Goal: Answer question/provide support: Share knowledge or assist other users

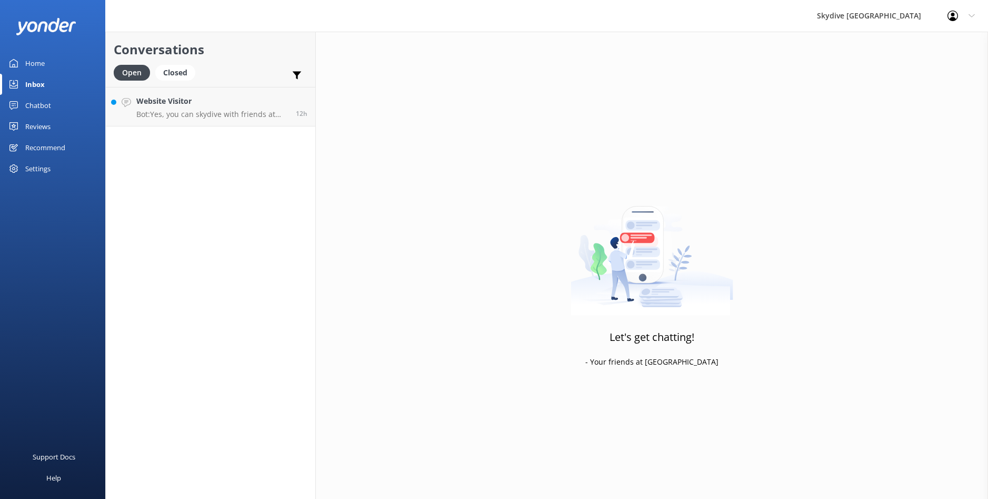
click at [202, 152] on div "Conversations Open Closed Important Assigned to me Unassigned Website Visitor B…" at bounding box center [210, 265] width 211 height 467
click at [214, 107] on div "Website Visitor Bot: Yes, you can skydive with friends at [GEOGRAPHIC_DATA]. Th…" at bounding box center [212, 106] width 152 height 23
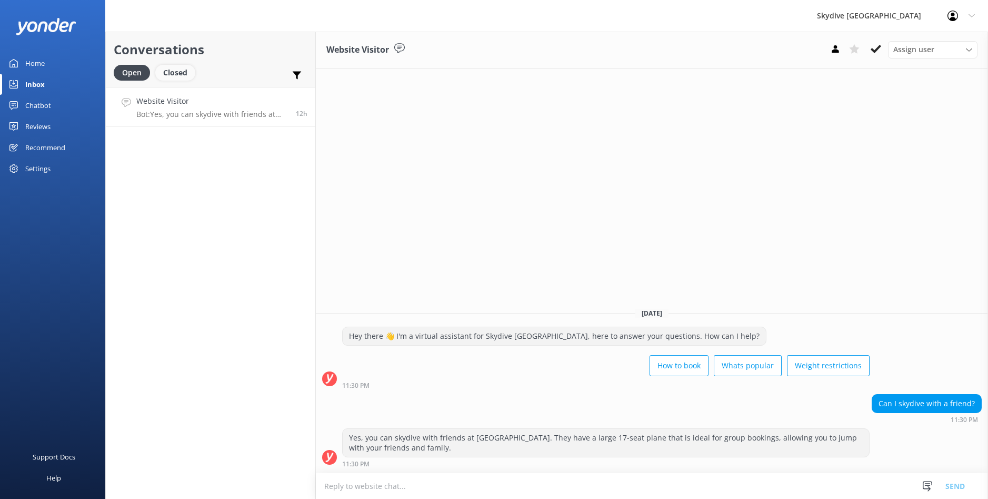
click at [166, 78] on div "Closed" at bounding box center [175, 73] width 40 height 16
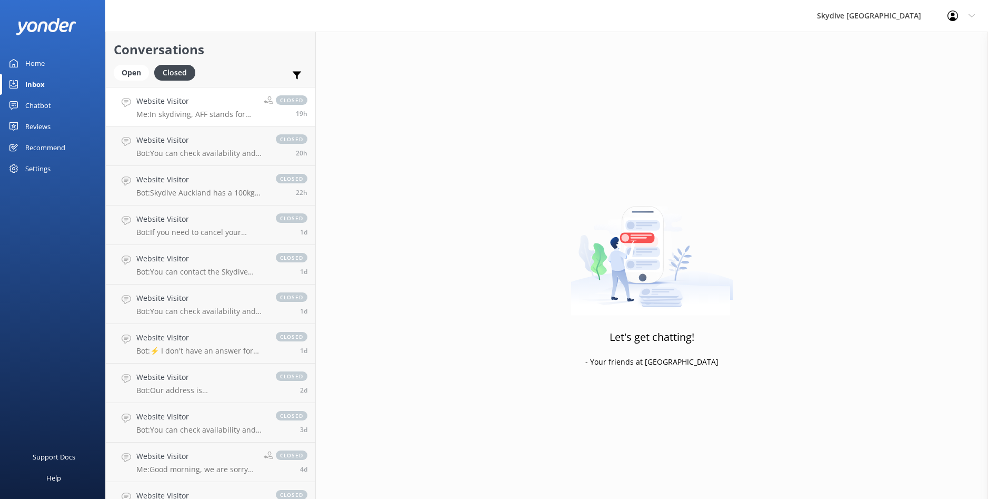
click at [233, 101] on h4 "Website Visitor" at bounding box center [196, 101] width 120 height 12
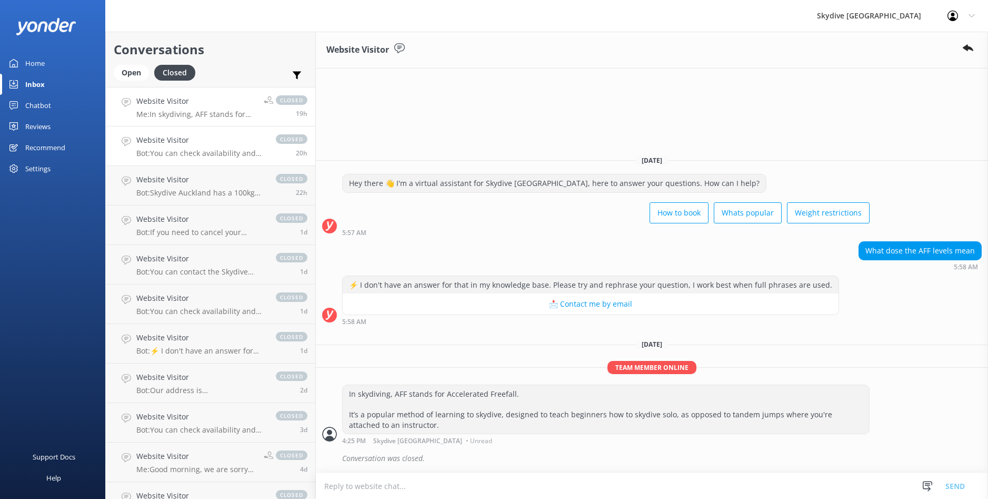
click at [237, 145] on h4 "Website Visitor" at bounding box center [200, 140] width 129 height 12
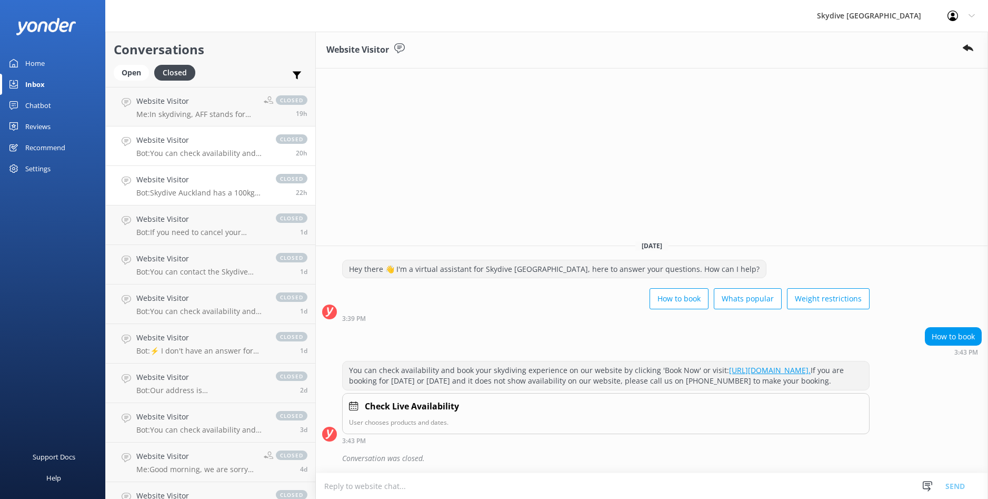
click at [231, 185] on div "Website Visitor Bot: Skydive Auckland has a 100kg weight restriction for tandem…" at bounding box center [200, 185] width 129 height 23
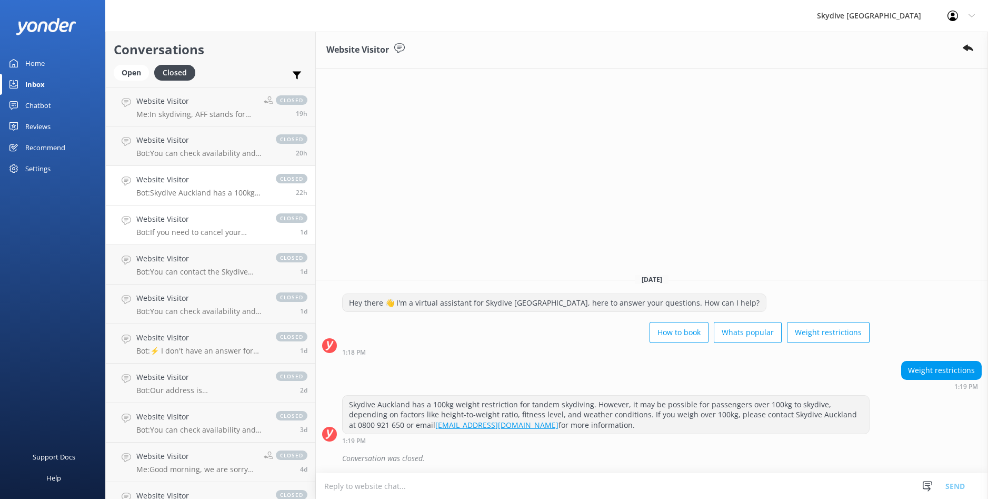
click at [217, 225] on div "Website Visitor Bot: If you need to cancel your booking, the refund policy is a…" at bounding box center [200, 224] width 129 height 23
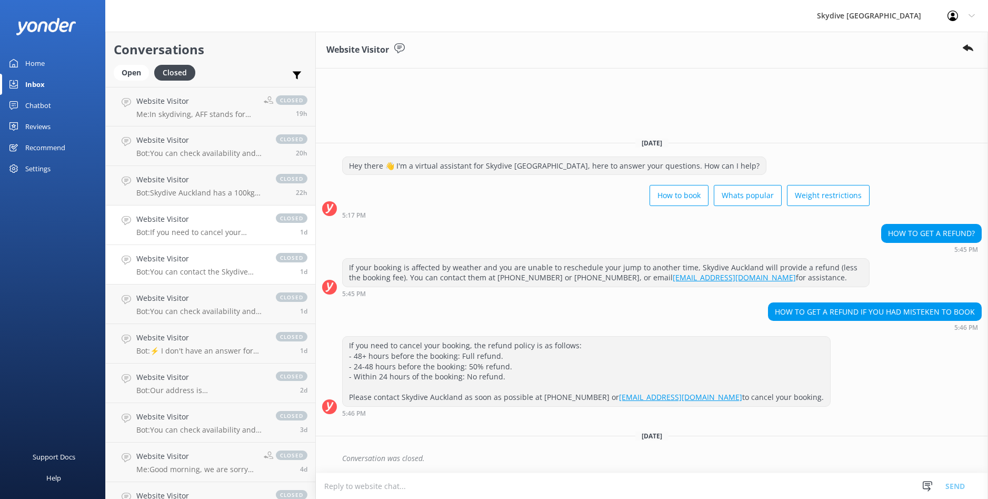
click at [223, 265] on div "Website Visitor Bot: You can contact the Skydive Auckland team by calling [PHON…" at bounding box center [200, 264] width 129 height 23
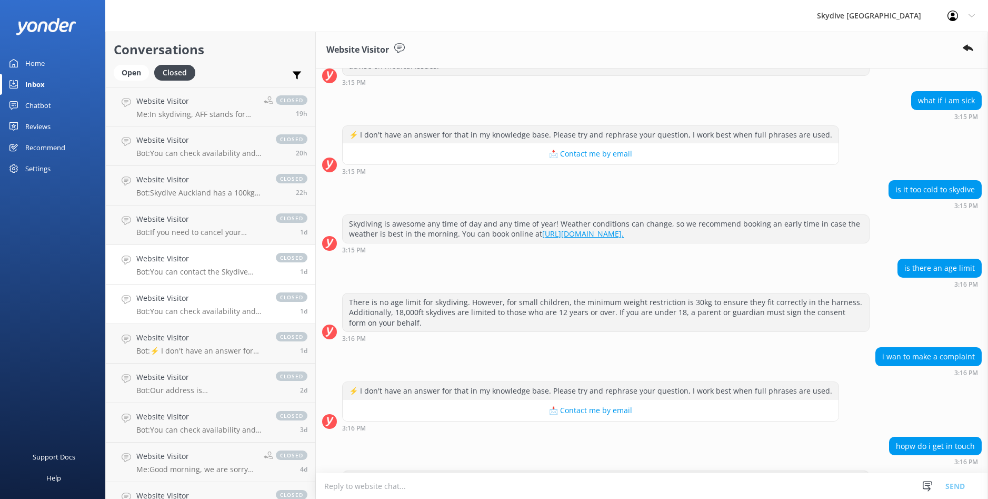
scroll to position [970, 0]
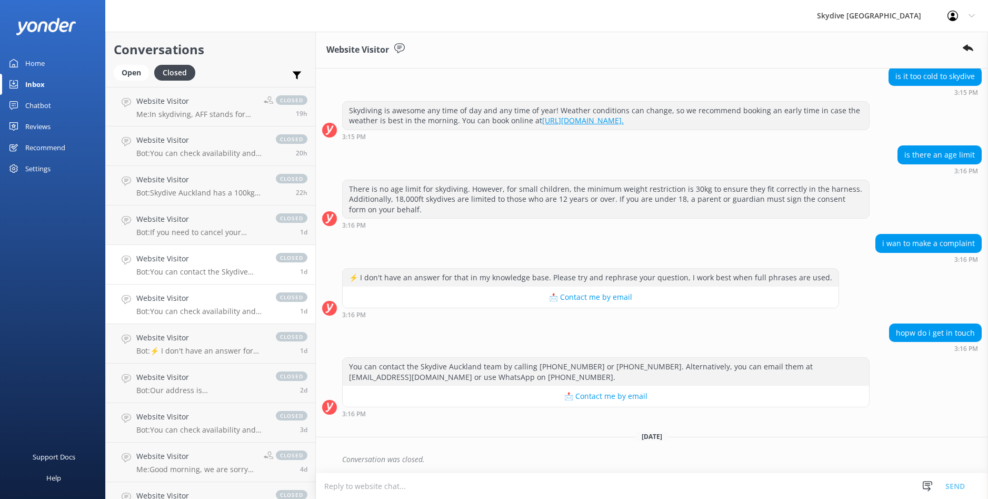
click at [220, 304] on h4 "Website Visitor" at bounding box center [200, 298] width 129 height 12
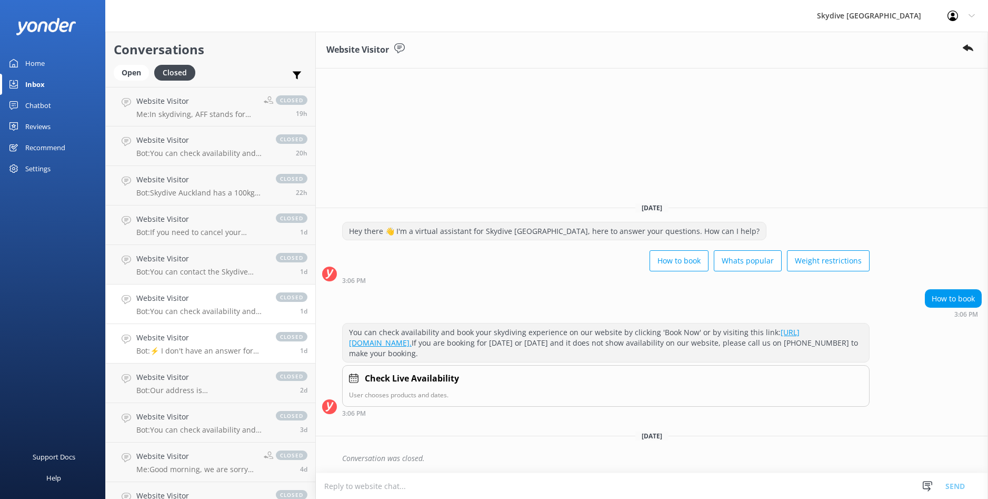
click at [227, 345] on div "Website Visitor Bot: ⚡ I don't have an answer for that in my knowledge base. Pl…" at bounding box center [200, 343] width 129 height 23
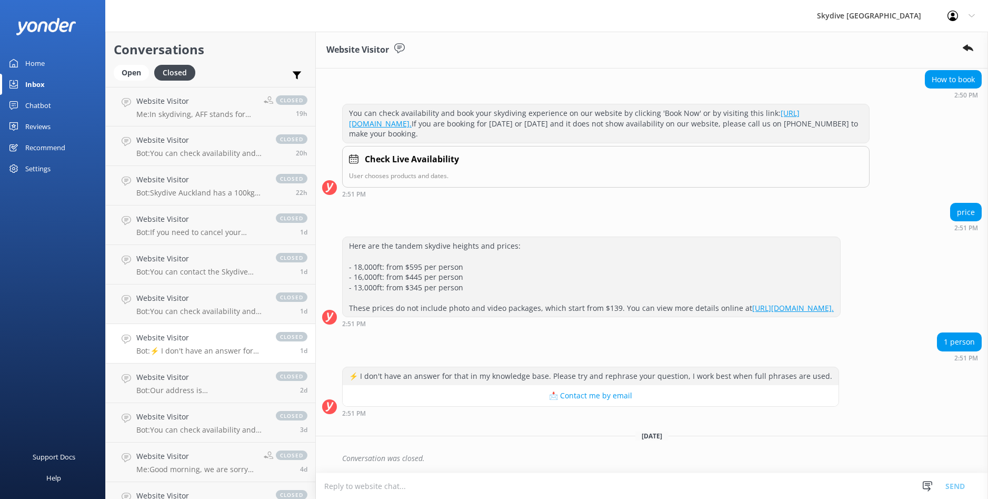
scroll to position [103, 0]
click at [225, 382] on h4 "Website Visitor" at bounding box center [200, 377] width 129 height 12
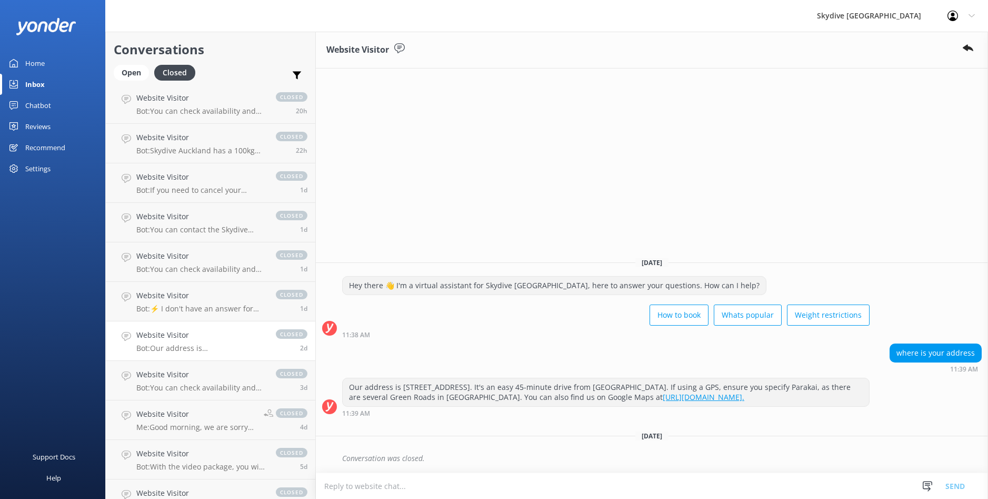
scroll to position [83, 0]
click at [220, 343] on p "Bot: You can check availability and book your skydiving experience on our websi…" at bounding box center [200, 346] width 129 height 9
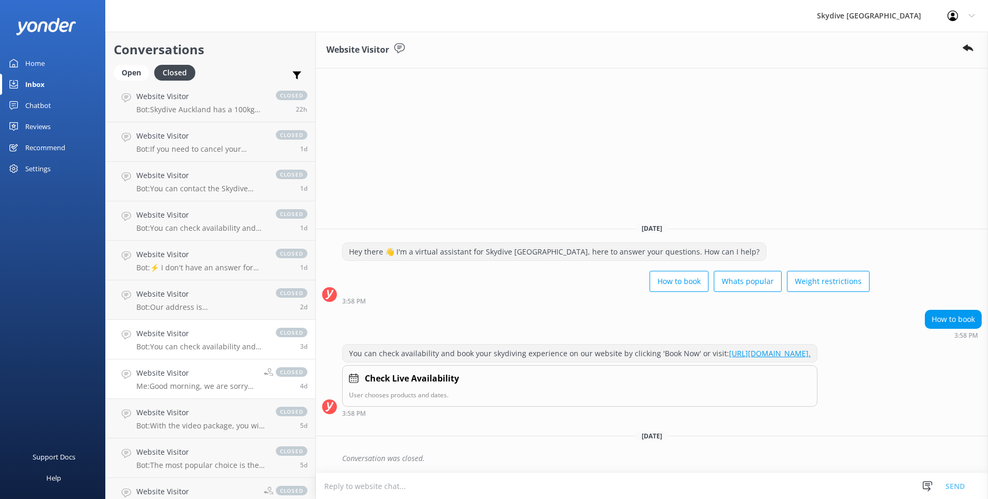
click at [231, 378] on h4 "Website Visitor" at bounding box center [196, 373] width 120 height 12
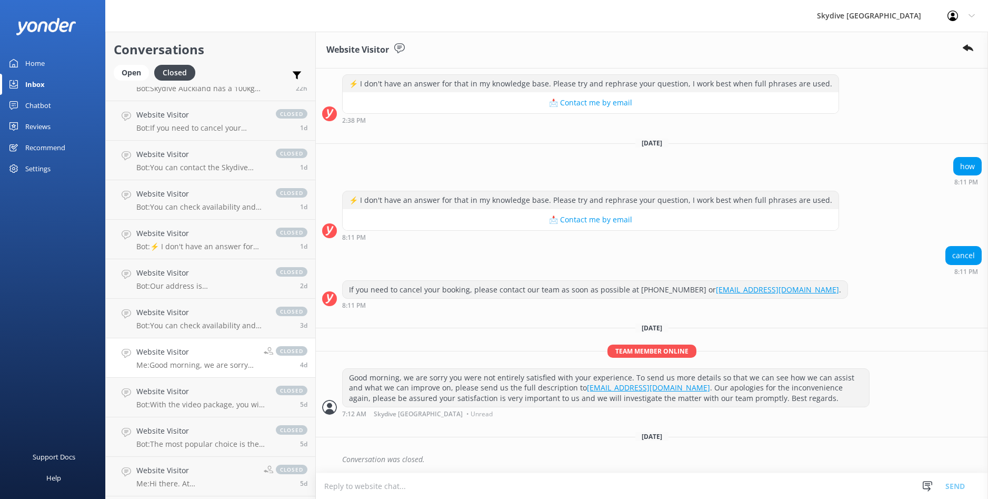
scroll to position [152, 0]
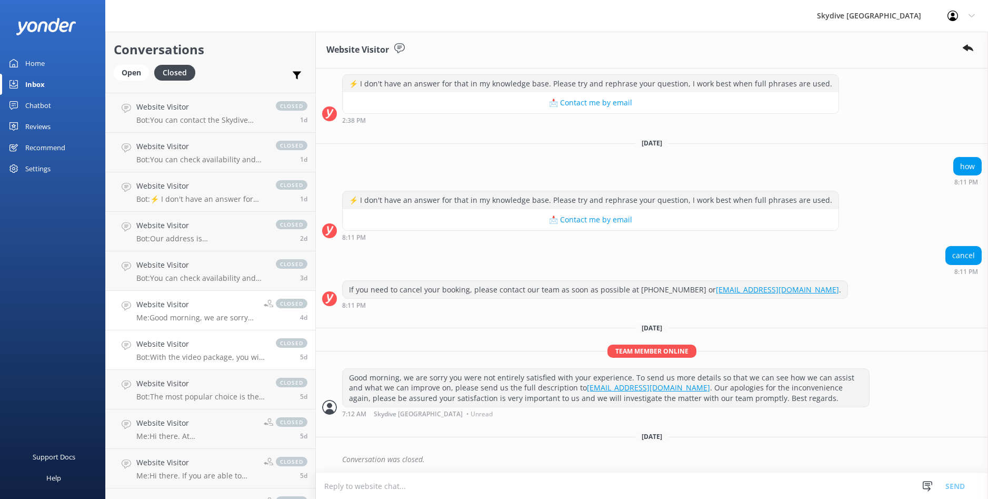
click at [229, 344] on h4 "Website Visitor" at bounding box center [200, 344] width 129 height 12
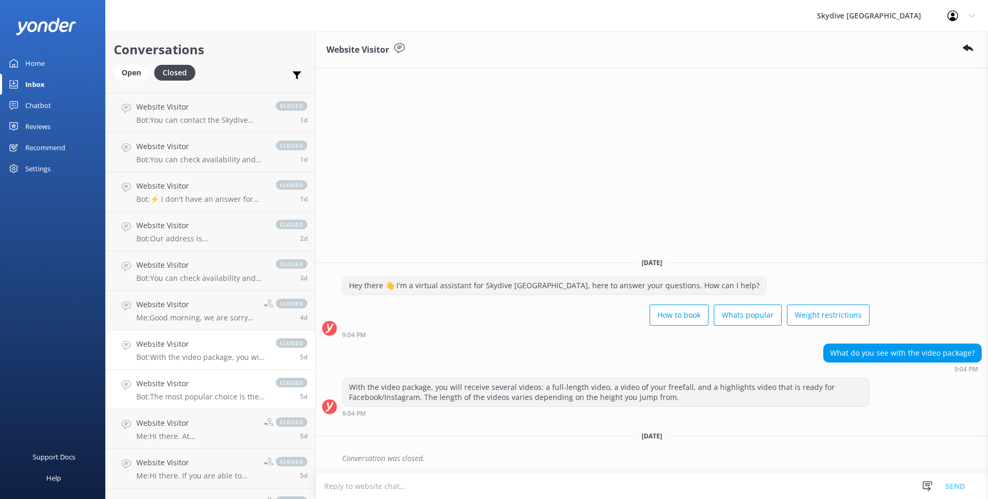
click at [237, 392] on p "Bot: The most popular choice is the 18,000ft skydive, which is the highest in t…" at bounding box center [200, 396] width 129 height 9
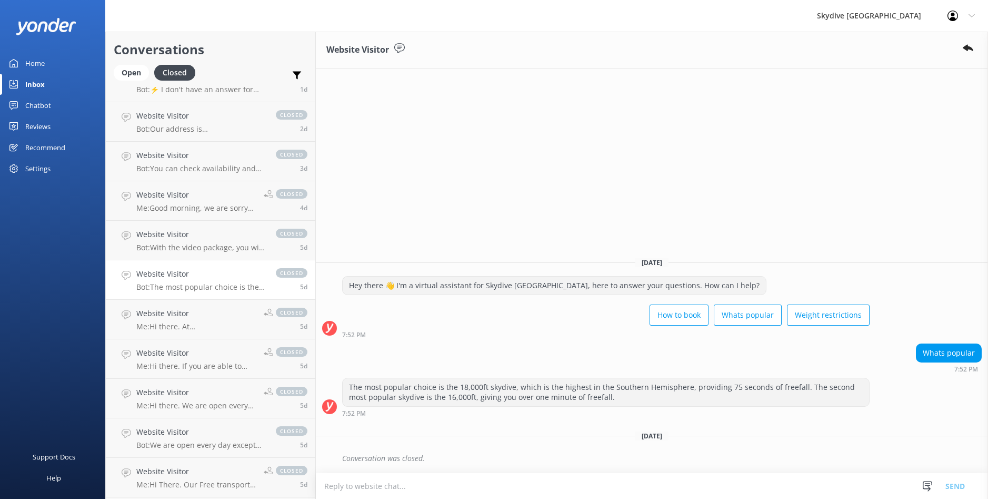
scroll to position [267, 0]
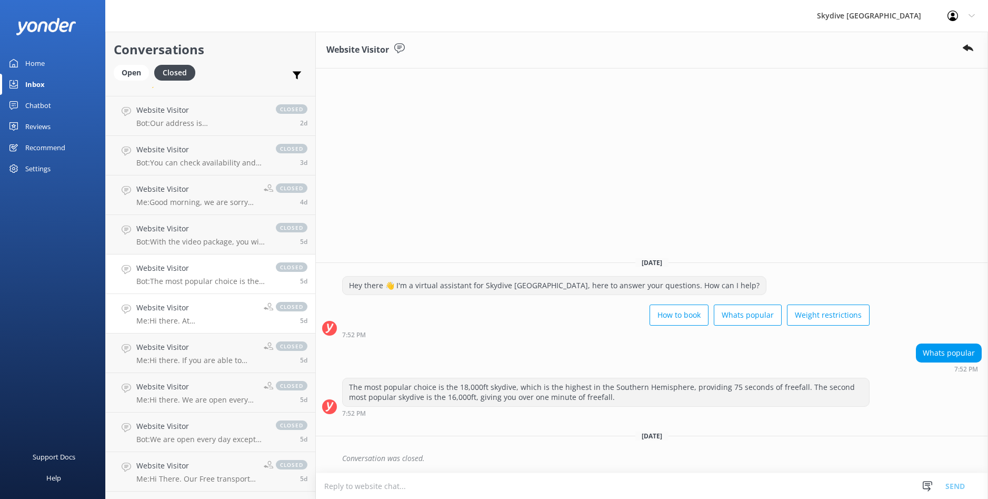
click at [233, 319] on p "Me: Hi there. At [GEOGRAPHIC_DATA], safety is our top priority. We adhere to th…" at bounding box center [196, 320] width 120 height 9
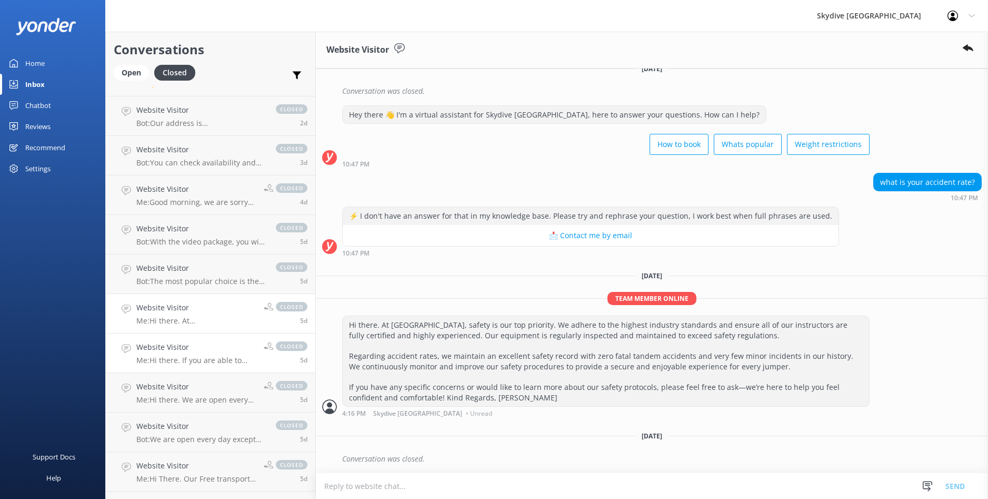
scroll to position [330, 0]
click at [235, 350] on h4 "Website Visitor" at bounding box center [196, 347] width 120 height 12
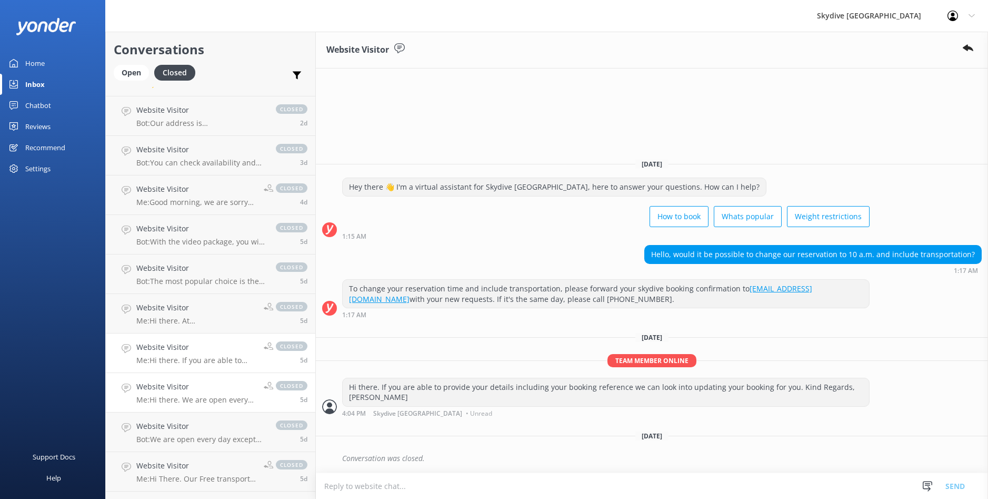
click at [233, 389] on h4 "Website Visitor" at bounding box center [196, 387] width 120 height 12
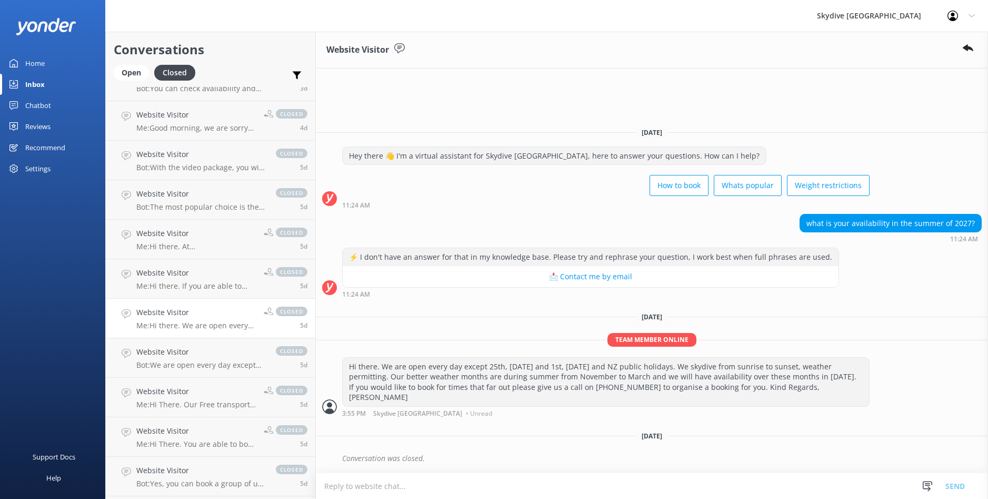
scroll to position [367, 0]
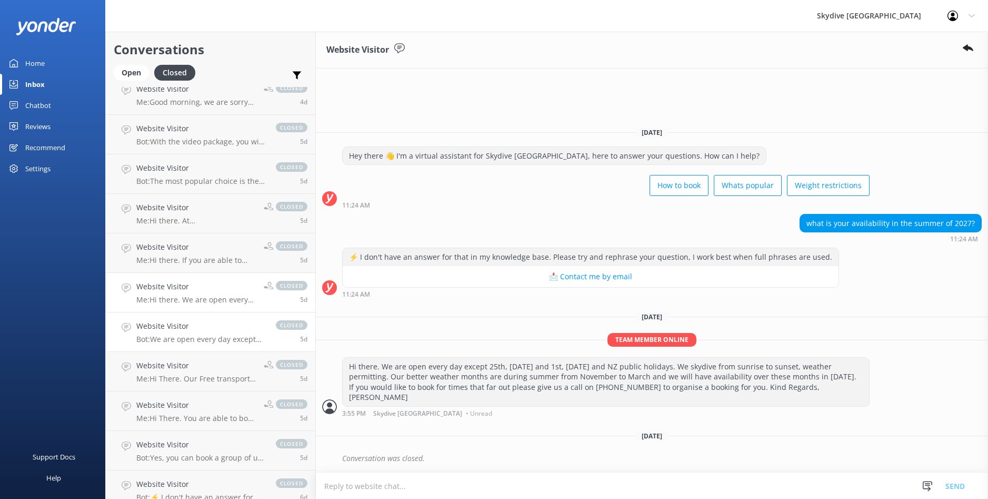
click at [228, 331] on h4 "Website Visitor" at bounding box center [200, 326] width 129 height 12
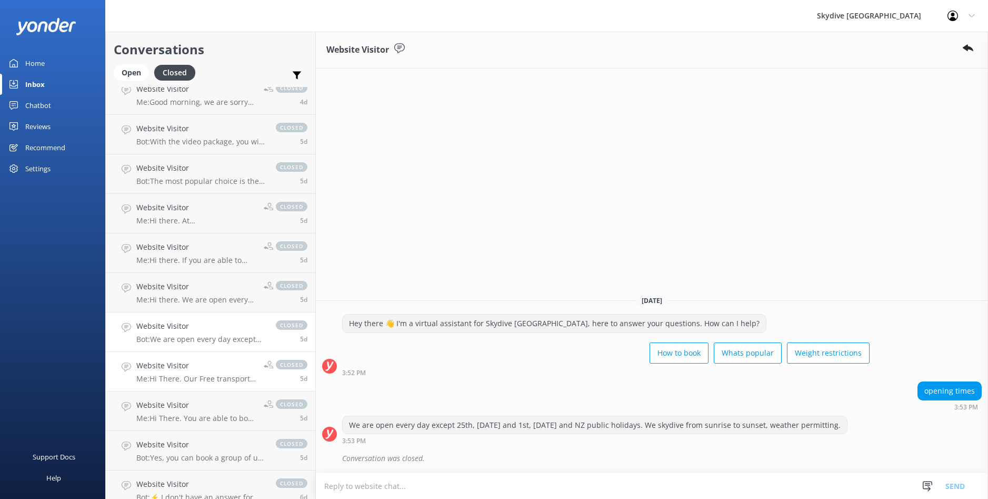
click at [227, 372] on div "Website Visitor Me: Hi There. Our Free transport option is available for a 10am…" at bounding box center [196, 371] width 120 height 23
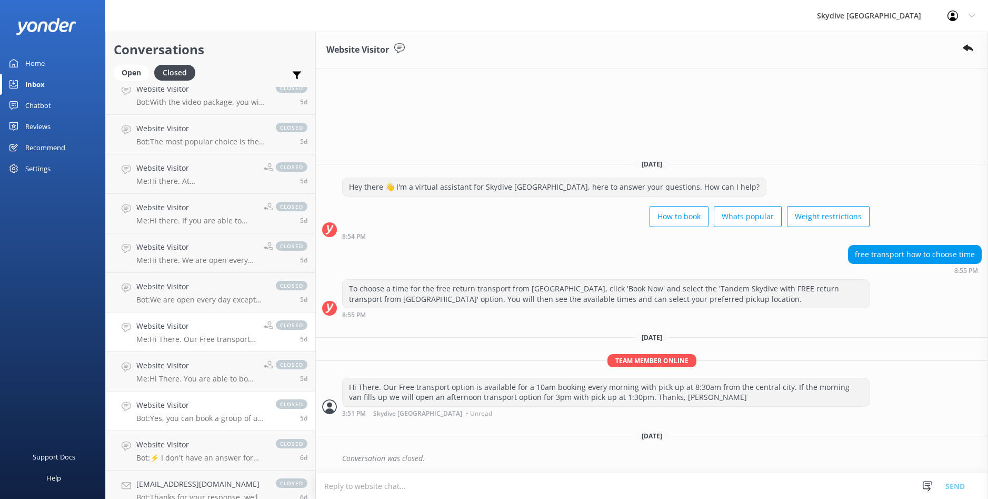
scroll to position [407, 0]
click at [237, 375] on p "Me: Hi There. You are able to book for your High Altitude Endorsement on our we…" at bounding box center [196, 377] width 120 height 9
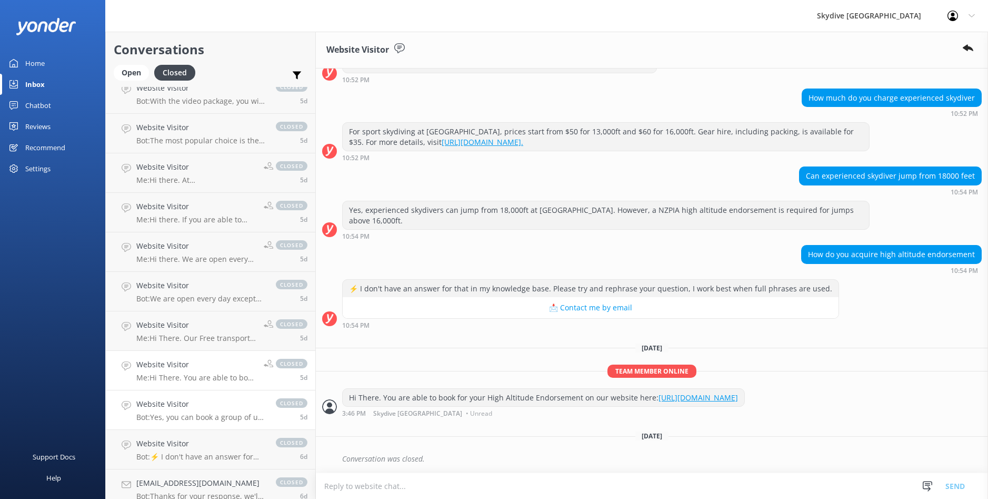
scroll to position [232, 0]
click at [237, 406] on h4 "Website Visitor" at bounding box center [200, 404] width 129 height 12
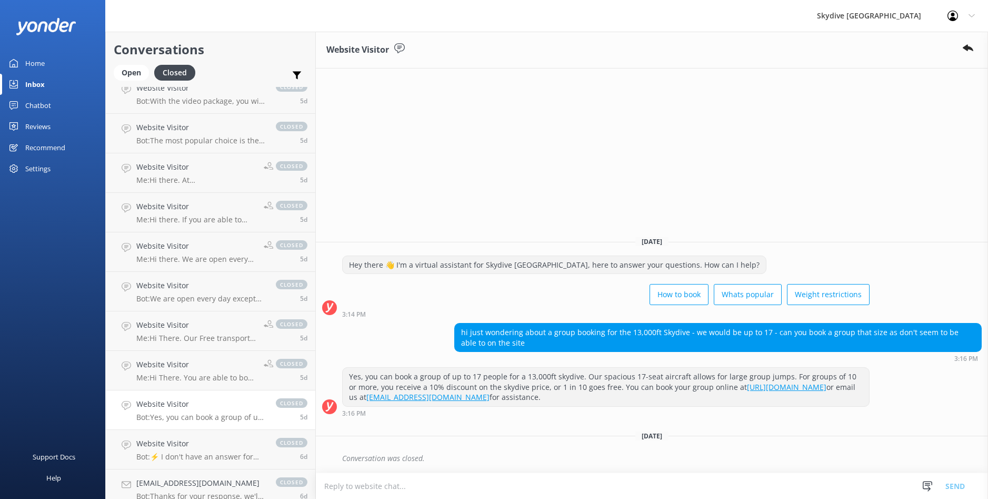
click at [32, 61] on div "Home" at bounding box center [34, 63] width 19 height 21
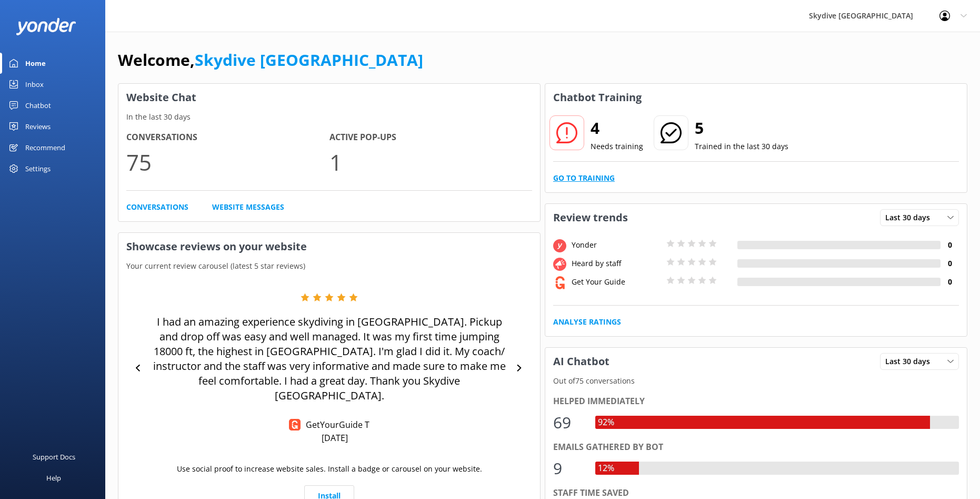
click at [583, 180] on link "Go to Training" at bounding box center [584, 178] width 62 height 12
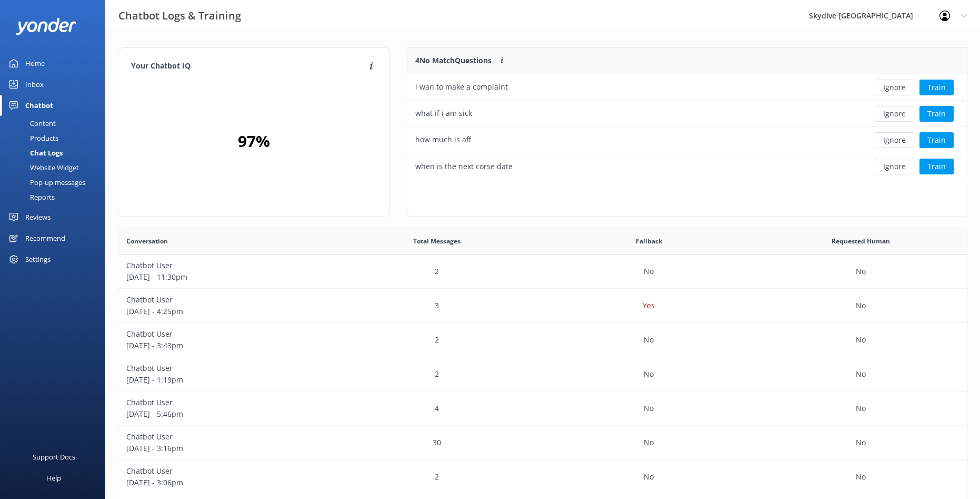
scroll to position [361, 841]
click at [524, 118] on div "what if i am sick" at bounding box center [630, 114] width 446 height 26
click at [535, 143] on div "how much is aff" at bounding box center [630, 140] width 446 height 26
click at [726, 145] on div "how much is aff" at bounding box center [630, 140] width 446 height 26
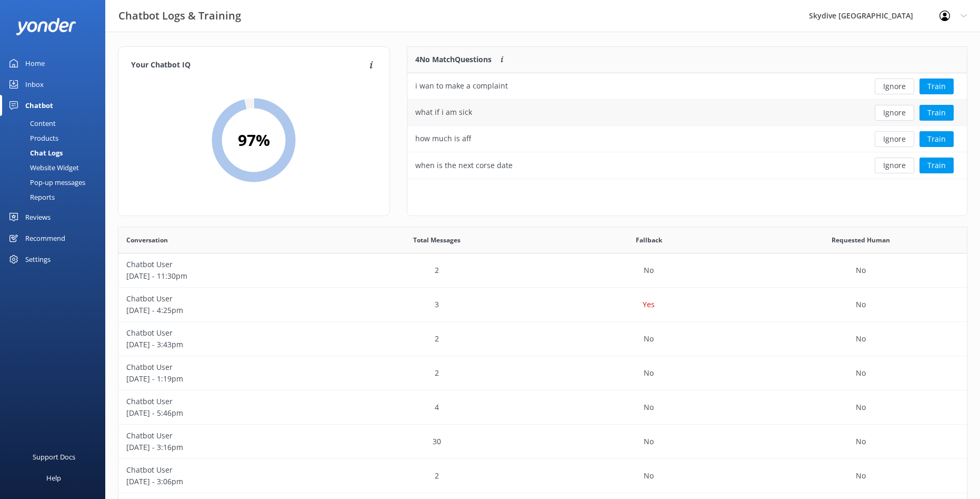
scroll to position [2, 0]
click at [559, 139] on div "how much is aff" at bounding box center [630, 138] width 446 height 26
click at [939, 168] on button "Train" at bounding box center [937, 164] width 34 height 16
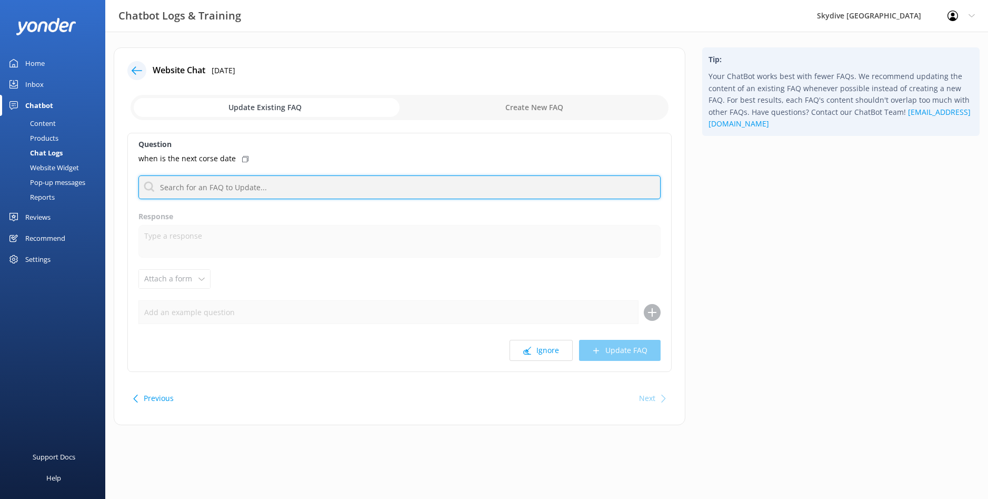
click at [292, 187] on input "text" at bounding box center [399, 187] width 522 height 24
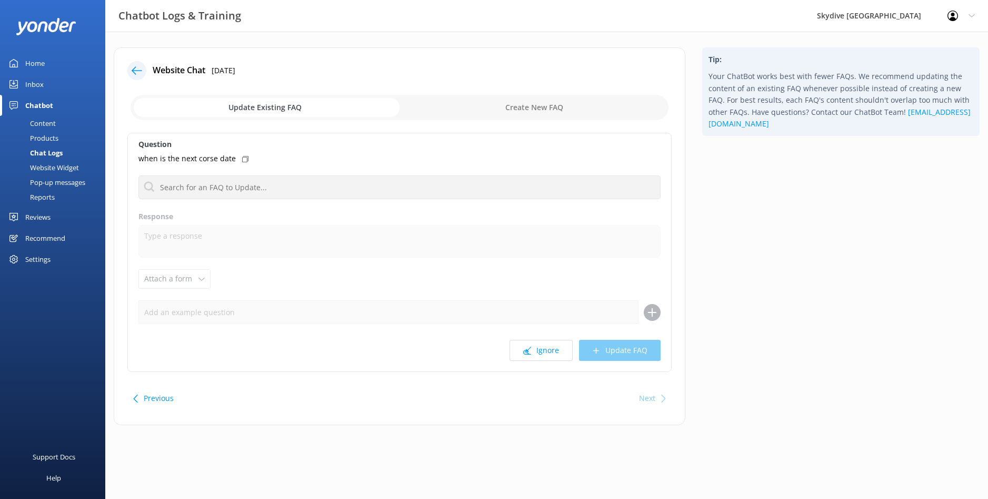
click at [45, 125] on div "Content" at bounding box center [30, 123] width 49 height 15
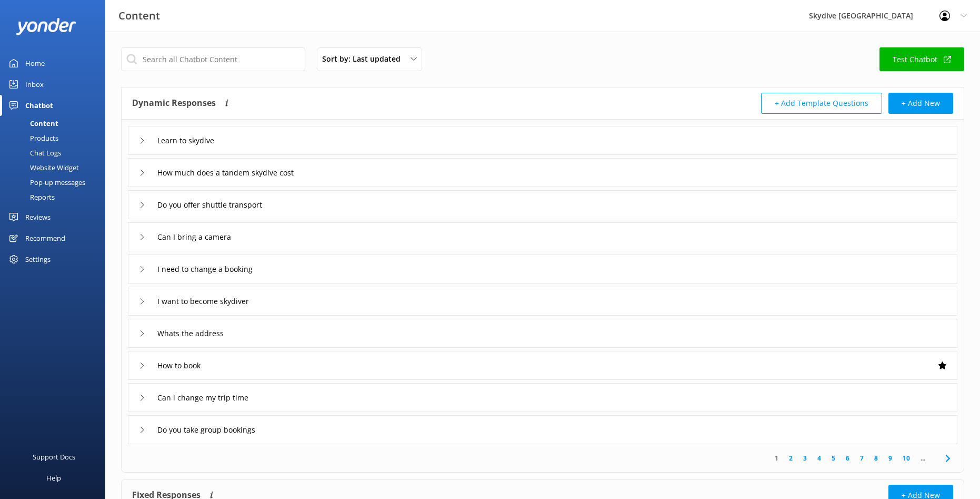
click at [142, 141] on icon at bounding box center [142, 140] width 6 height 6
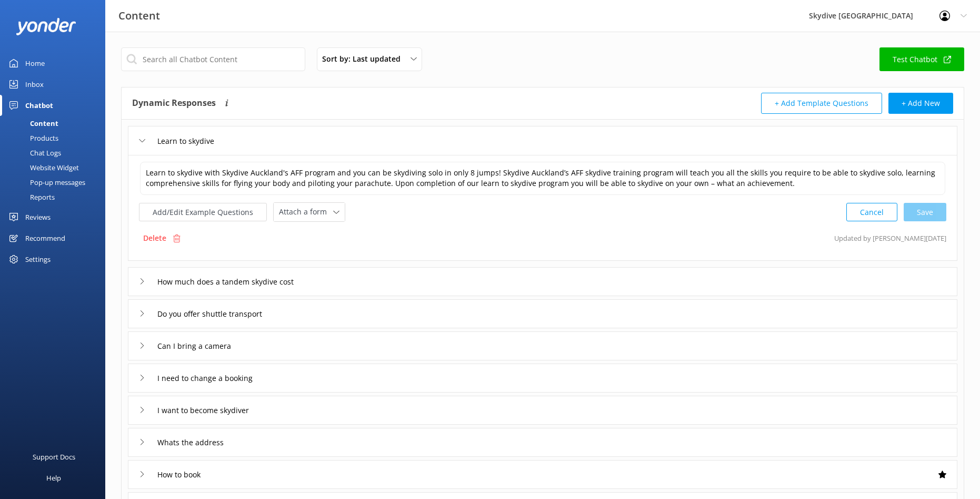
click at [142, 141] on icon at bounding box center [142, 140] width 6 height 6
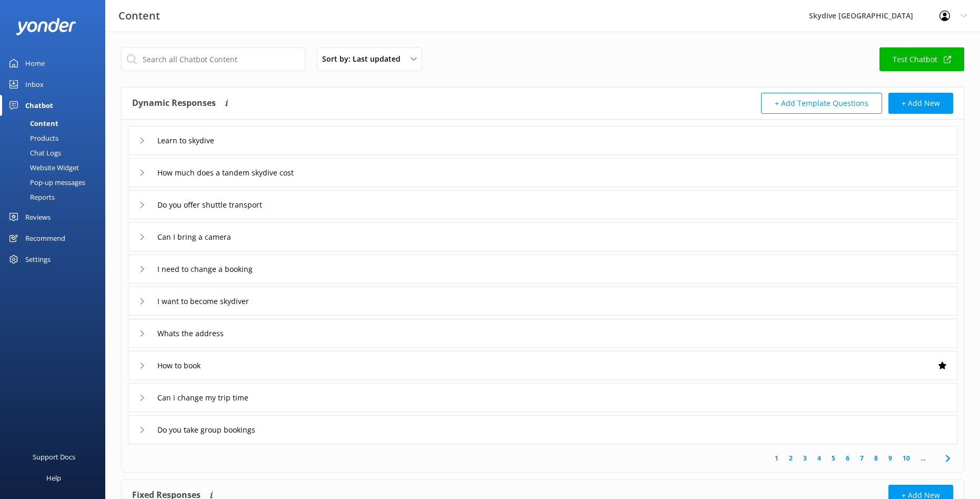
click at [139, 175] on icon at bounding box center [142, 173] width 6 height 6
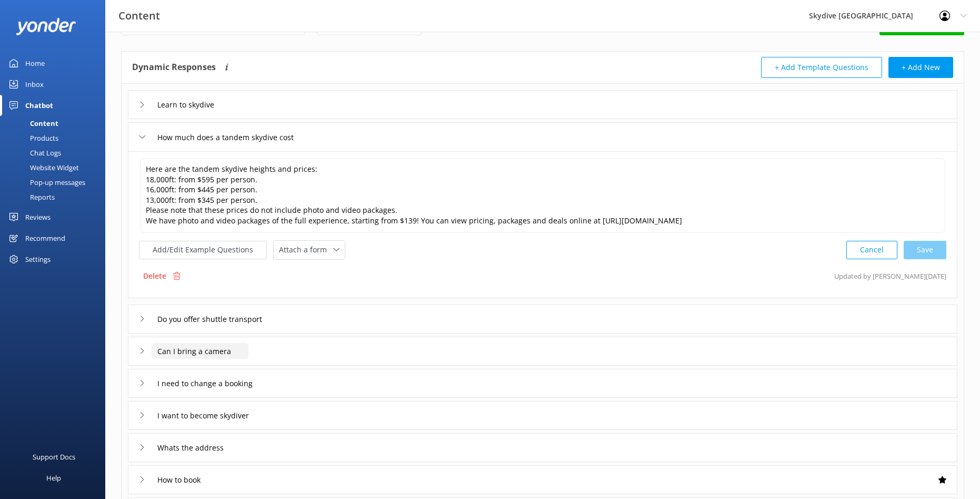
scroll to position [170, 0]
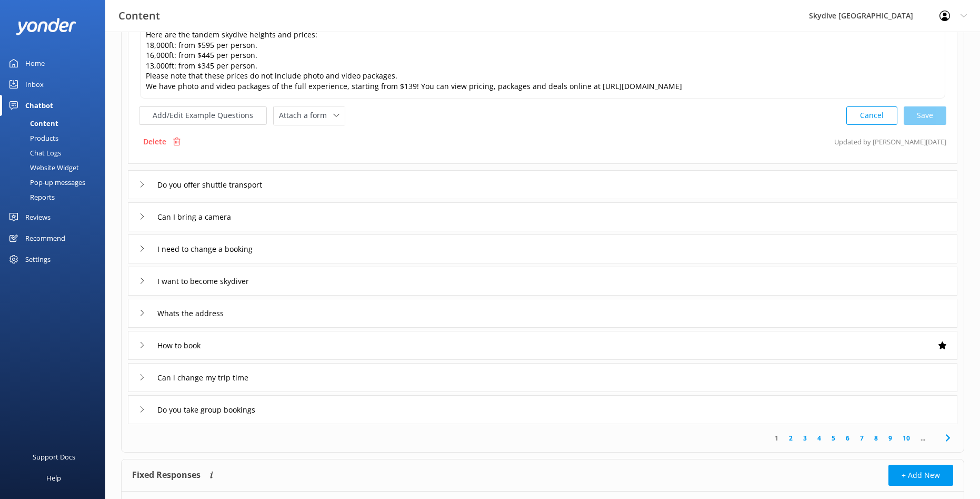
click at [142, 184] on icon at bounding box center [142, 184] width 6 height 6
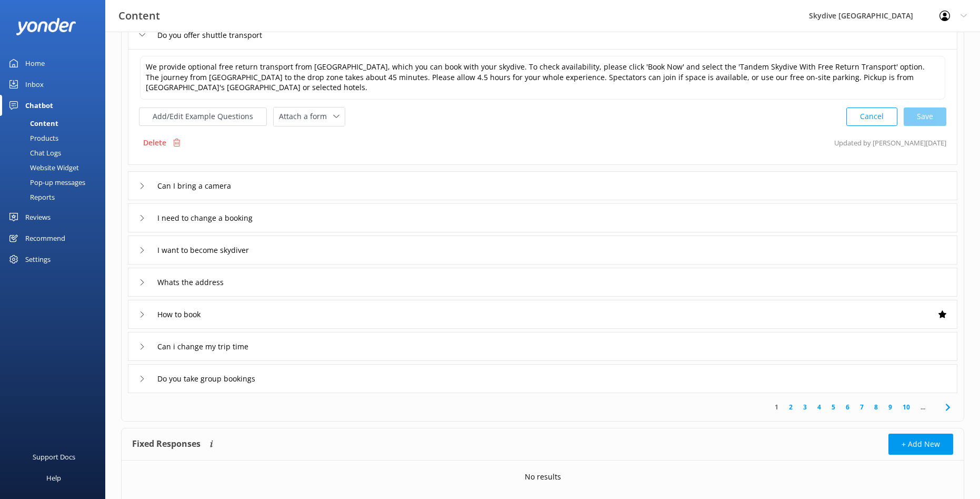
click at [142, 184] on use at bounding box center [142, 186] width 3 height 6
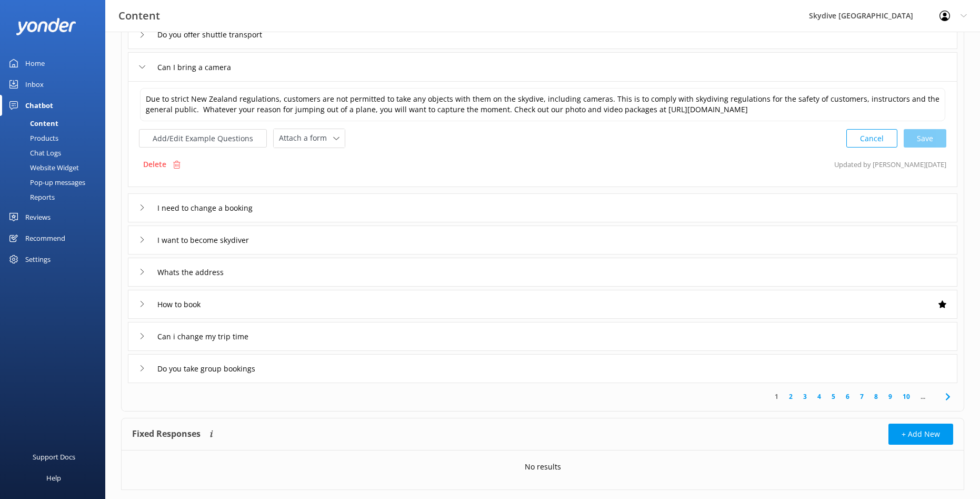
click at [143, 243] on div "I want to become skydiver" at bounding box center [198, 239] width 118 height 17
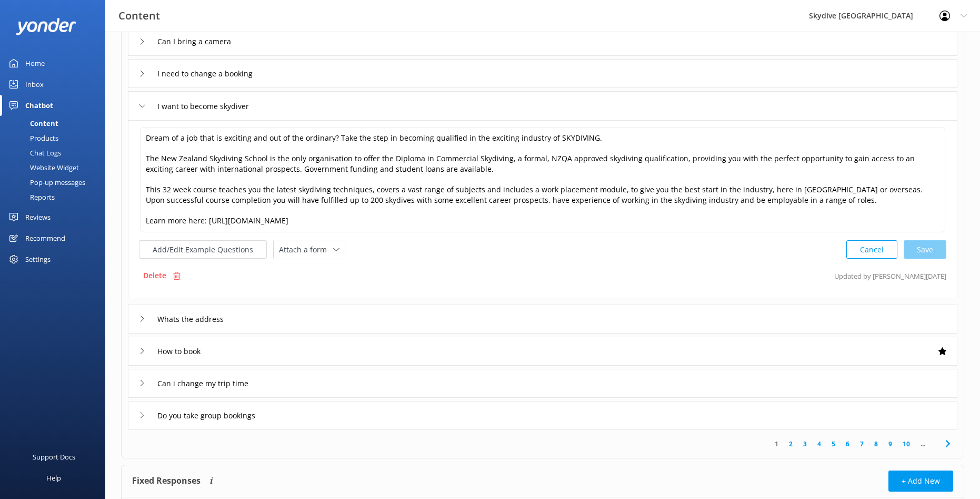
scroll to position [265, 0]
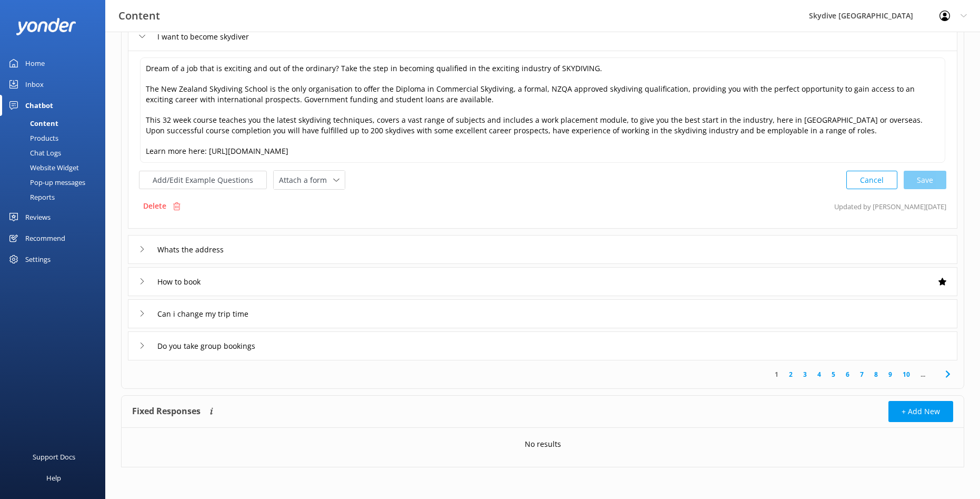
click at [143, 348] on icon at bounding box center [142, 345] width 6 height 6
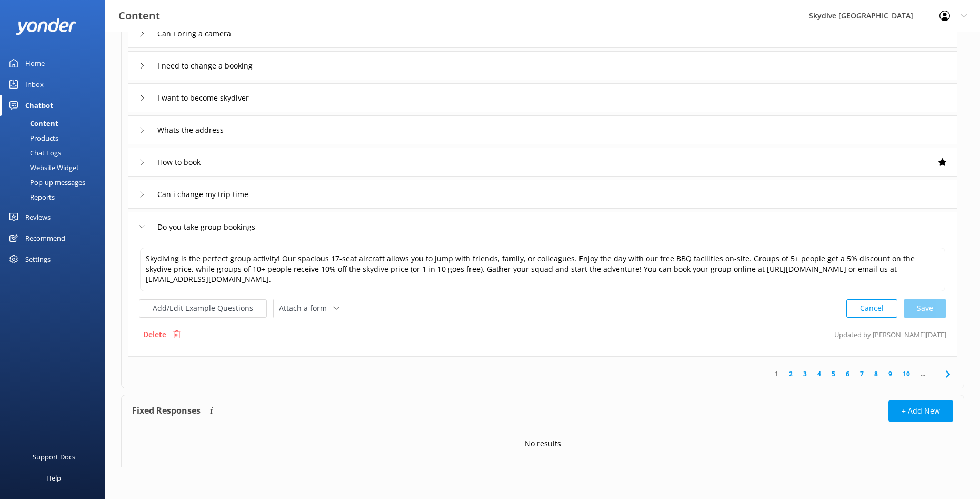
scroll to position [203, 0]
click at [144, 192] on icon at bounding box center [142, 195] width 6 height 6
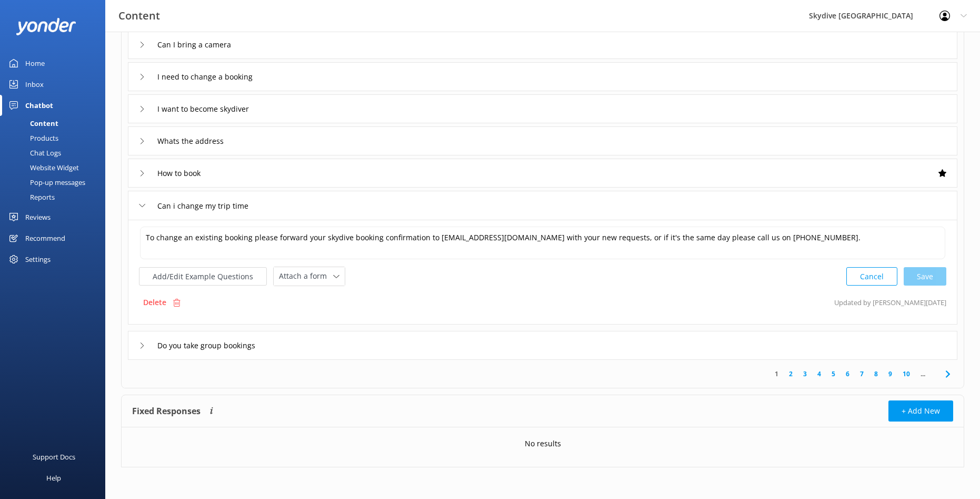
scroll to position [192, 0]
click at [145, 204] on div "Can i change my trip time" at bounding box center [198, 205] width 118 height 17
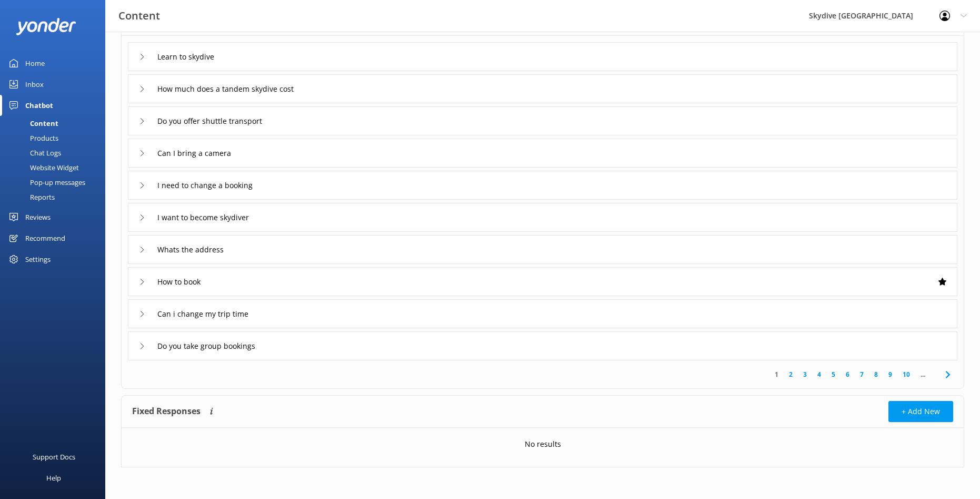
click at [795, 374] on link "2" at bounding box center [791, 374] width 14 height 10
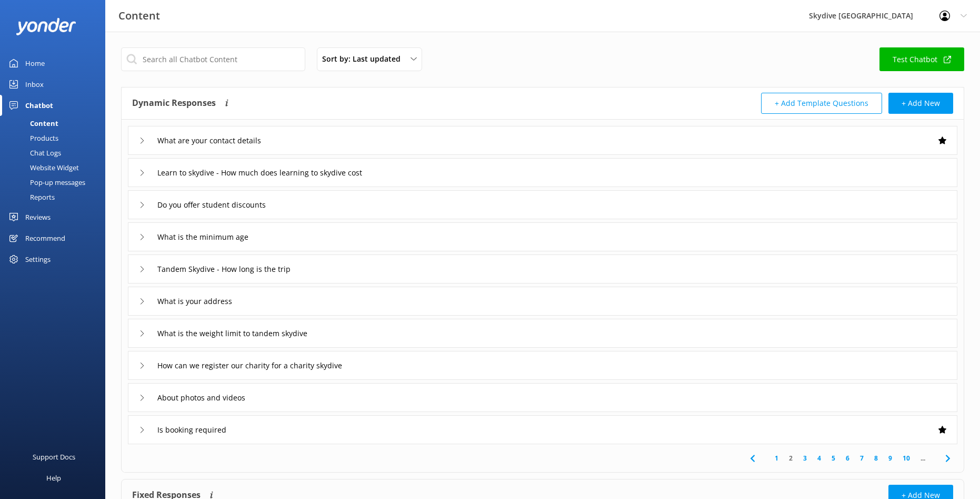
click at [141, 237] on icon at bounding box center [142, 237] width 6 height 6
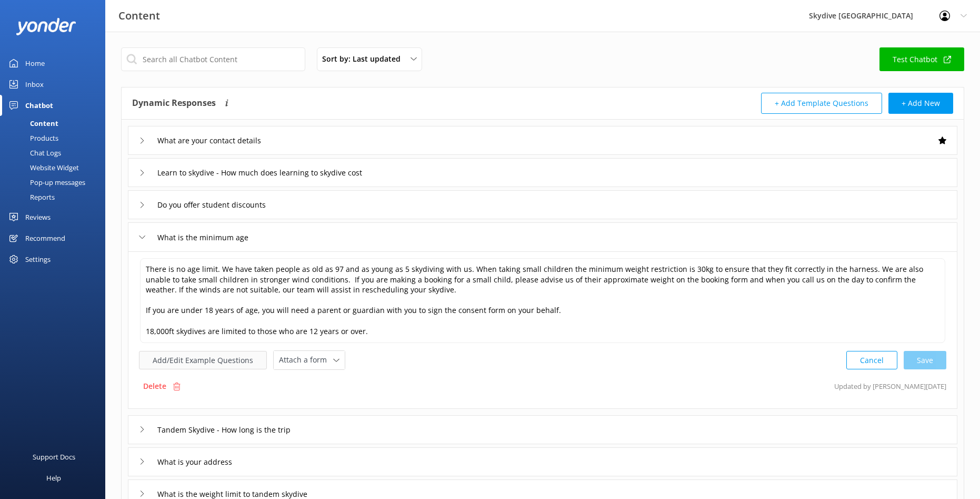
click at [194, 356] on button "Add/Edit Example Questions" at bounding box center [203, 360] width 128 height 18
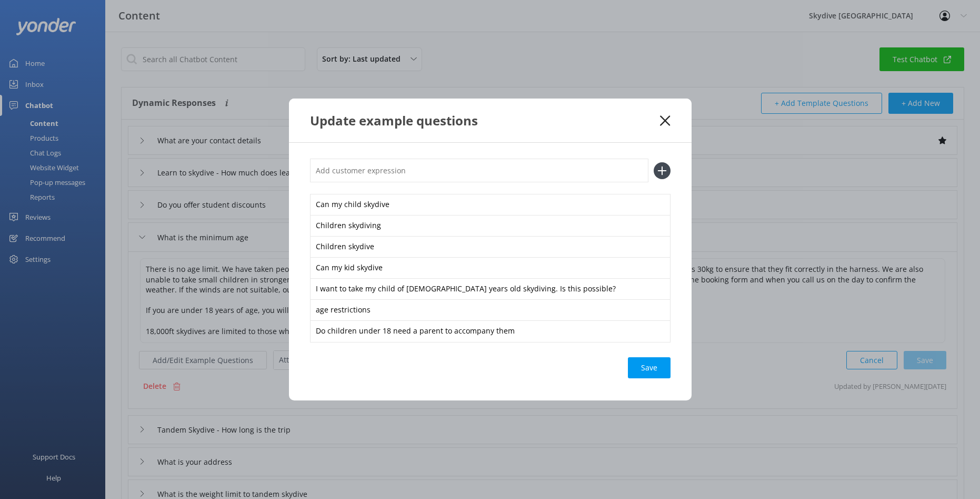
click at [665, 120] on use at bounding box center [665, 120] width 10 height 10
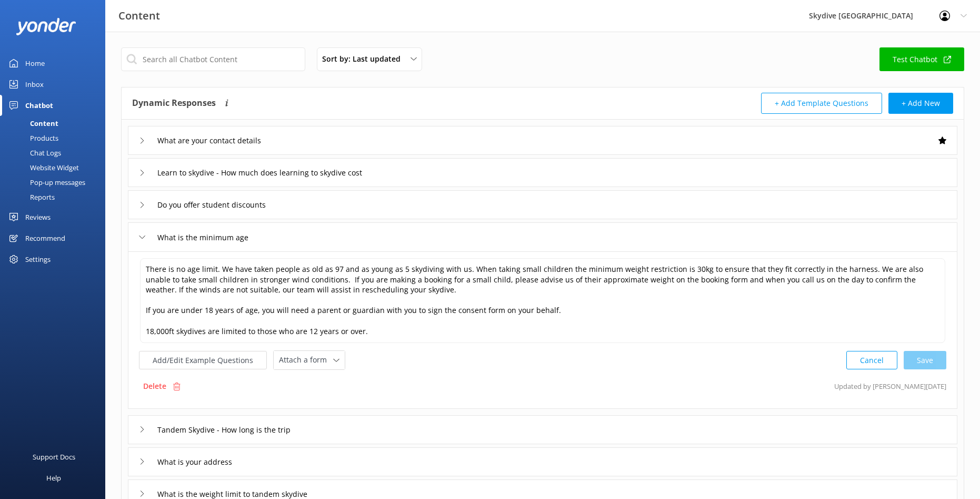
click at [49, 106] on div "Chatbot" at bounding box center [39, 105] width 28 height 21
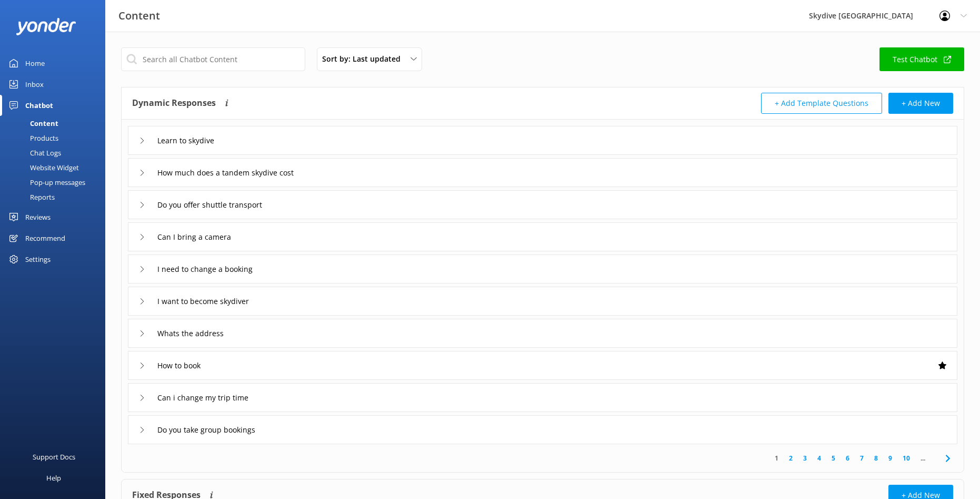
click at [36, 63] on div "Home" at bounding box center [34, 63] width 19 height 21
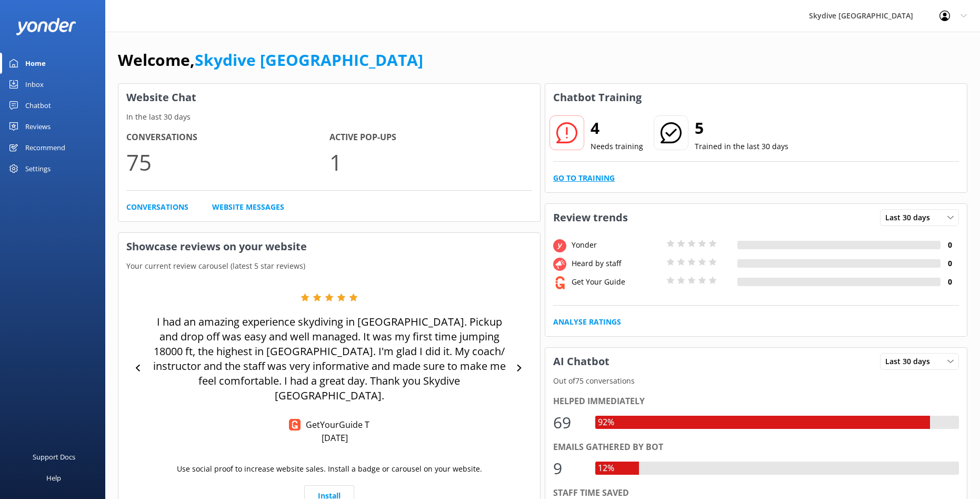
click at [599, 180] on link "Go to Training" at bounding box center [584, 178] width 62 height 12
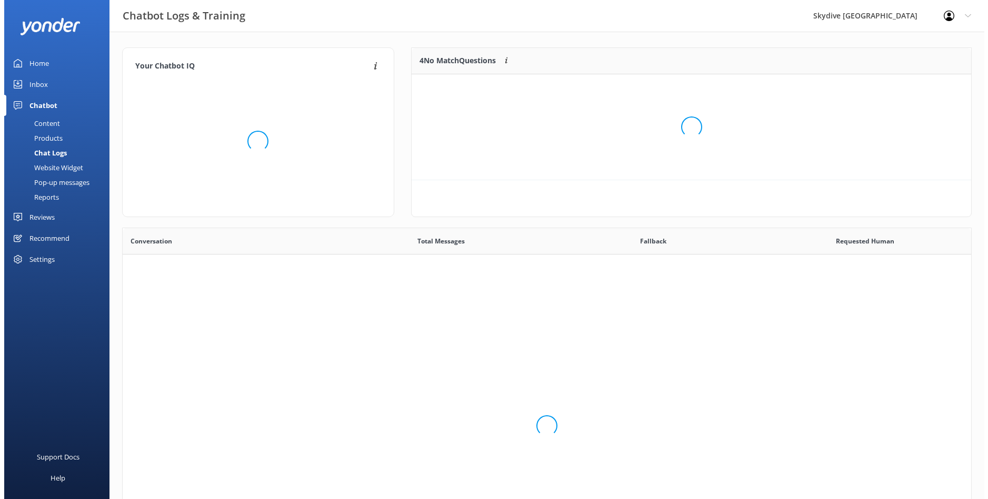
scroll to position [361, 841]
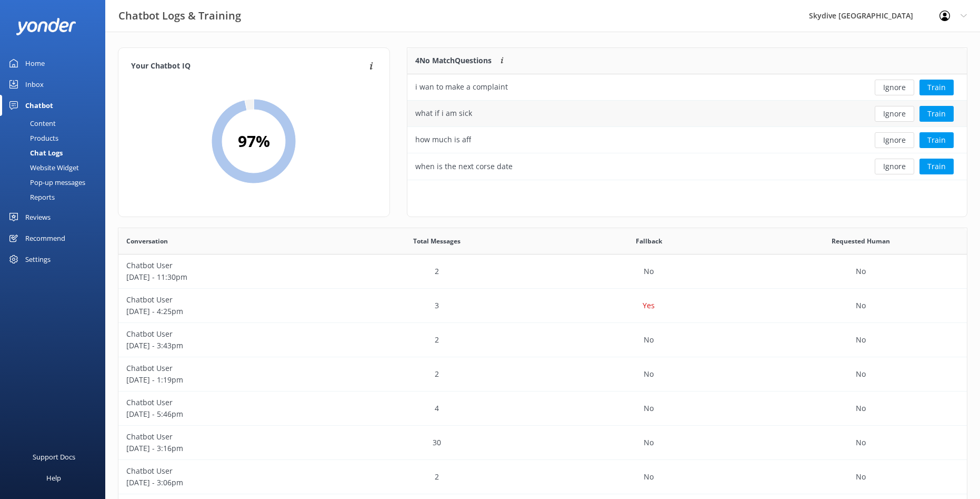
click at [723, 116] on div "what if i am sick" at bounding box center [630, 114] width 446 height 26
click at [39, 120] on div "Content" at bounding box center [30, 123] width 49 height 15
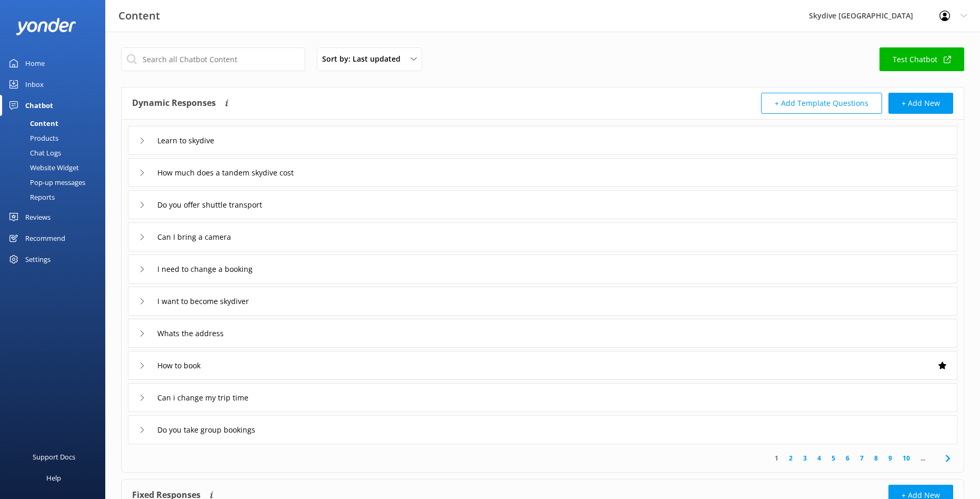
click at [42, 88] on div "Inbox" at bounding box center [34, 84] width 18 height 21
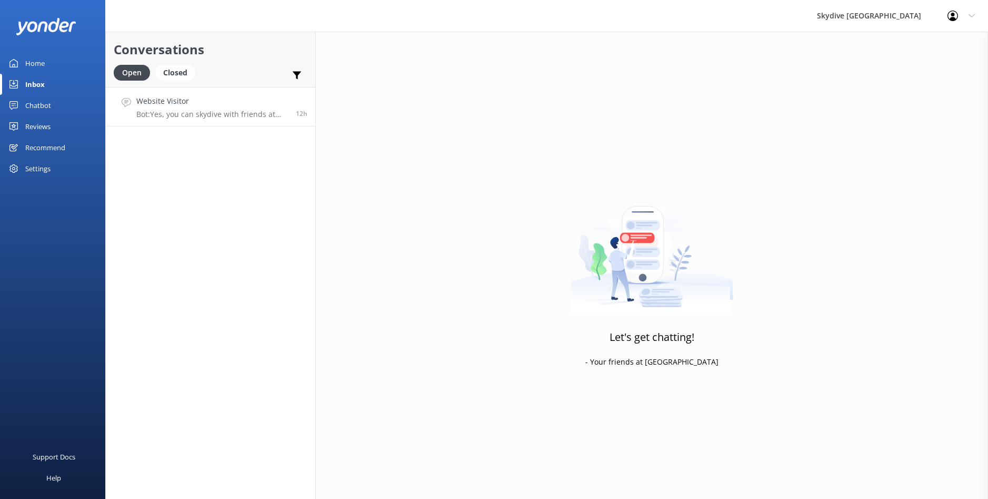
click at [213, 104] on h4 "Website Visitor" at bounding box center [212, 101] width 152 height 12
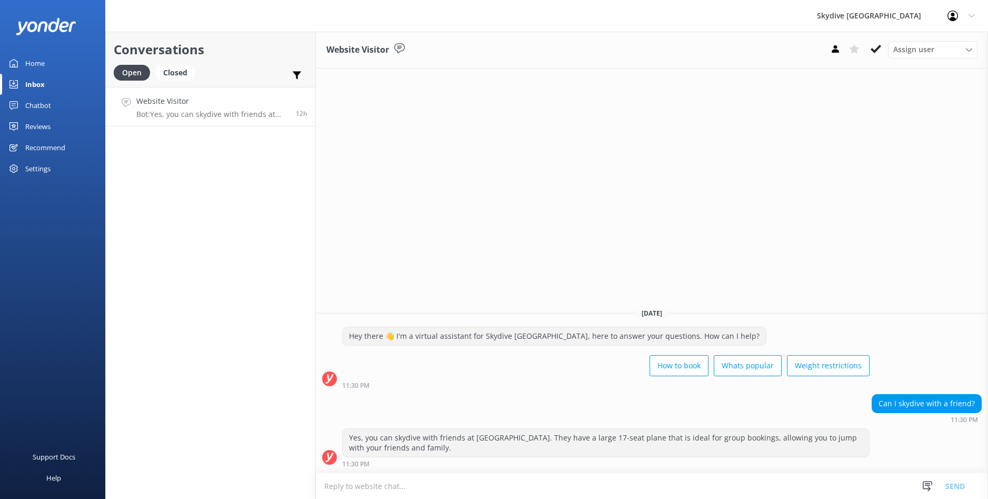
click at [577, 448] on div "Yes, you can skydive with friends at [GEOGRAPHIC_DATA]. They have a large 17-se…" at bounding box center [606, 443] width 526 height 28
click at [844, 446] on div "Yes, you can skydive with friends at [GEOGRAPHIC_DATA]. They have a large 17-se…" at bounding box center [606, 443] width 526 height 28
click at [844, 445] on div "Yes, you can skydive with friends at [GEOGRAPHIC_DATA]. They have a large 17-se…" at bounding box center [606, 443] width 526 height 28
click at [870, 442] on div "Yes, you can skydive with friends at [GEOGRAPHIC_DATA]. They have a large 17-se…" at bounding box center [652, 447] width 672 height 39
click at [896, 49] on span "Assign user" at bounding box center [913, 50] width 41 height 12
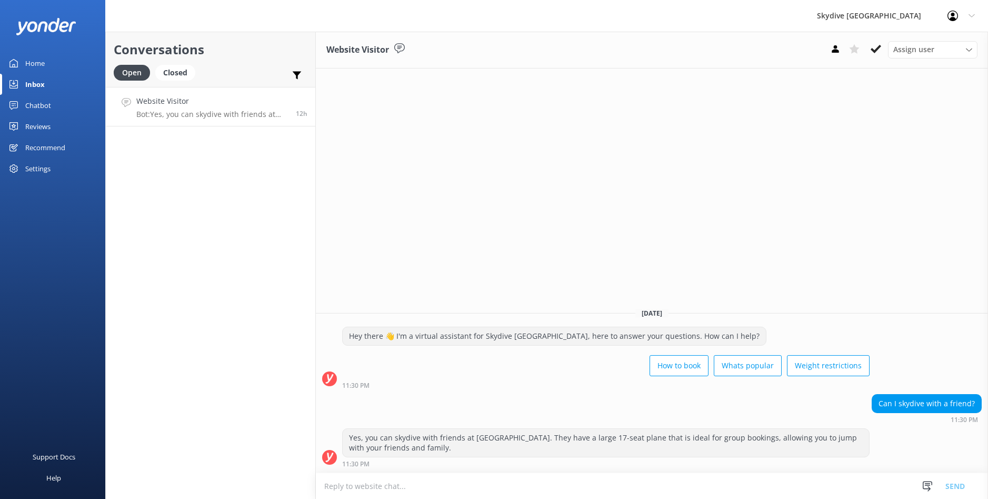
click at [398, 47] on use at bounding box center [399, 48] width 11 height 10
click at [382, 54] on h3 "Website Visitor" at bounding box center [357, 50] width 63 height 14
click at [297, 114] on span "12h" at bounding box center [302, 113] width 12 height 9
click at [197, 153] on div "Conversations Open Closed Important Assigned to me Unassigned Website Visitor B…" at bounding box center [210, 265] width 211 height 467
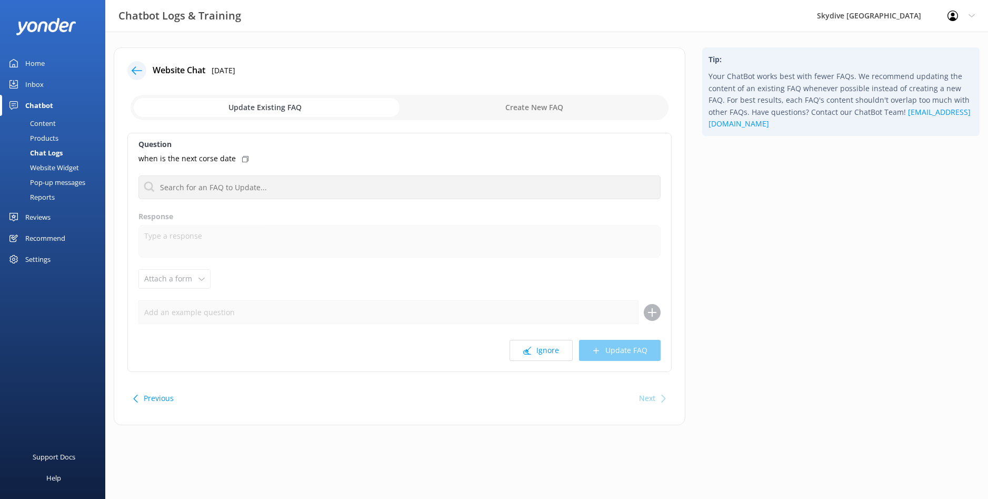
click at [48, 123] on div "Content" at bounding box center [30, 123] width 49 height 15
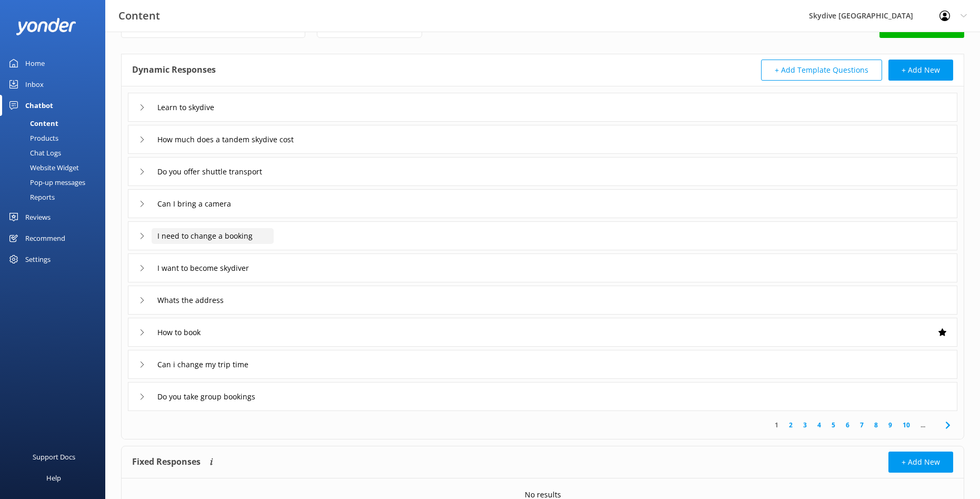
scroll to position [84, 0]
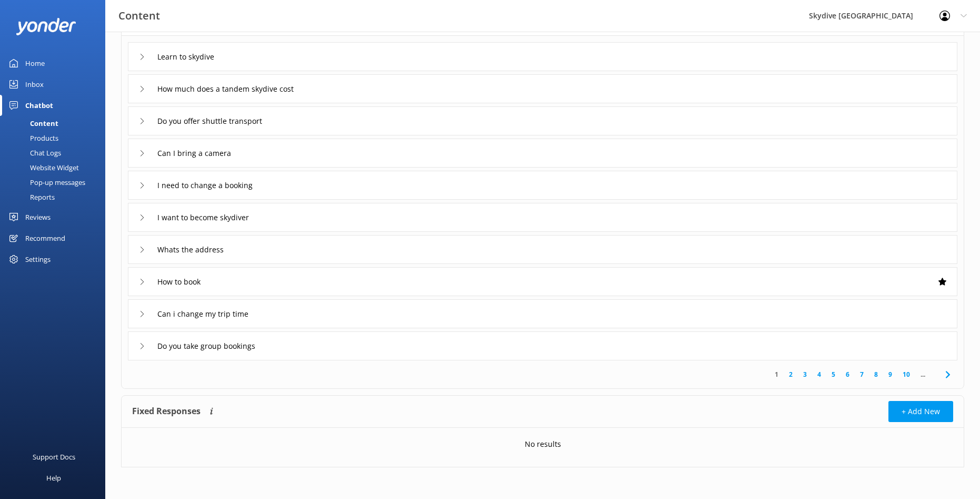
click at [907, 376] on link "10" at bounding box center [907, 374] width 18 height 10
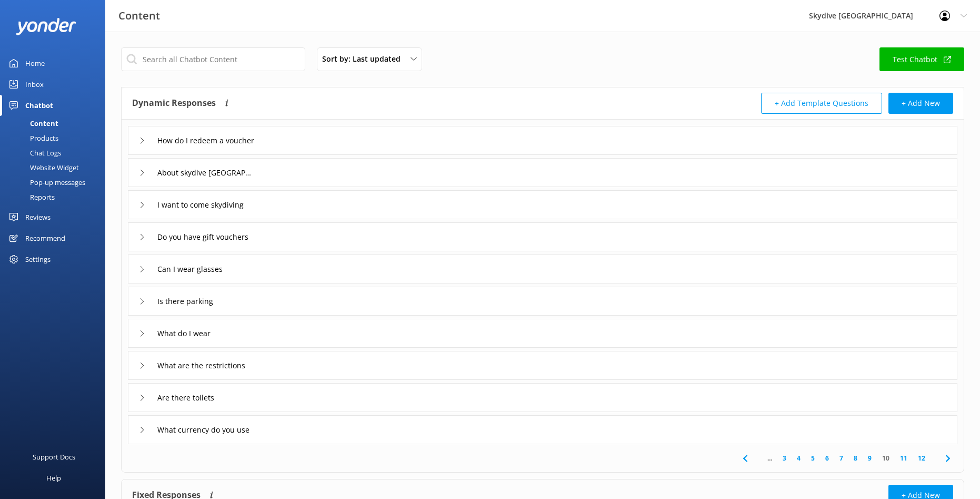
click at [144, 268] on icon at bounding box center [142, 269] width 6 height 6
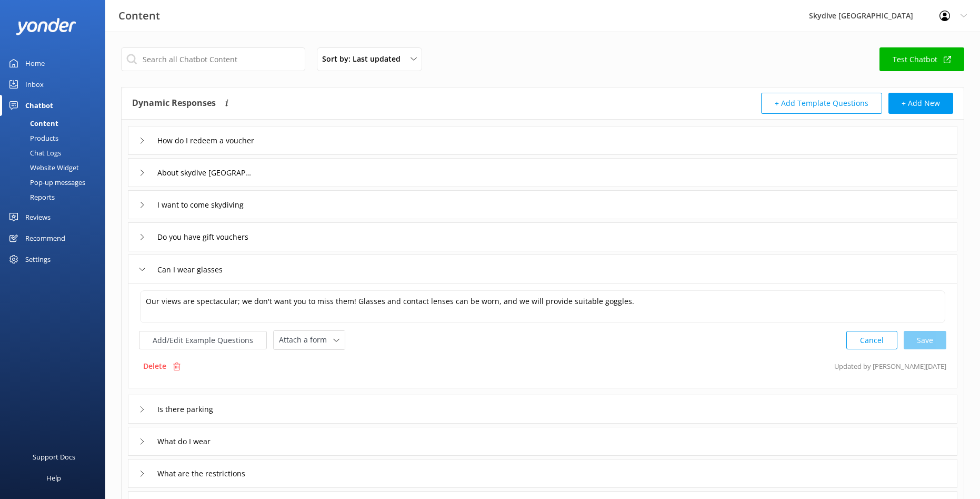
click at [144, 238] on icon at bounding box center [142, 237] width 6 height 6
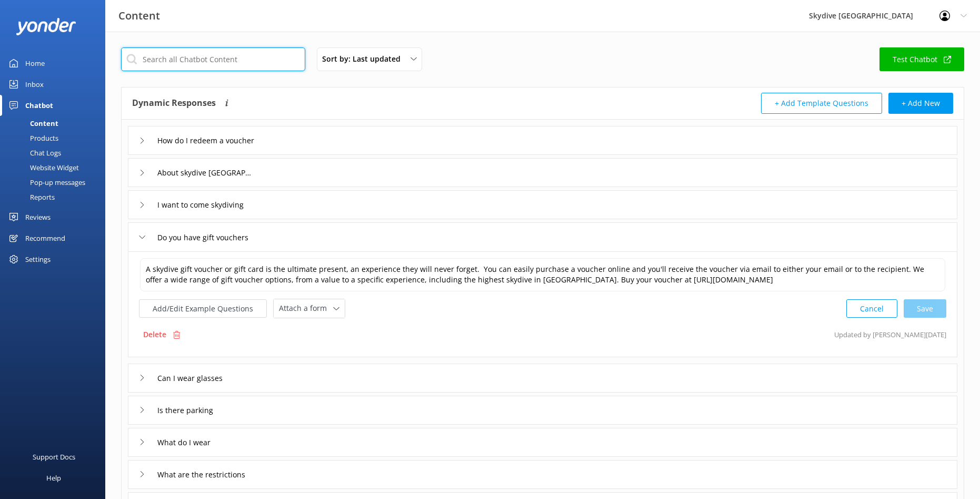
click at [212, 52] on input "text" at bounding box center [213, 59] width 184 height 24
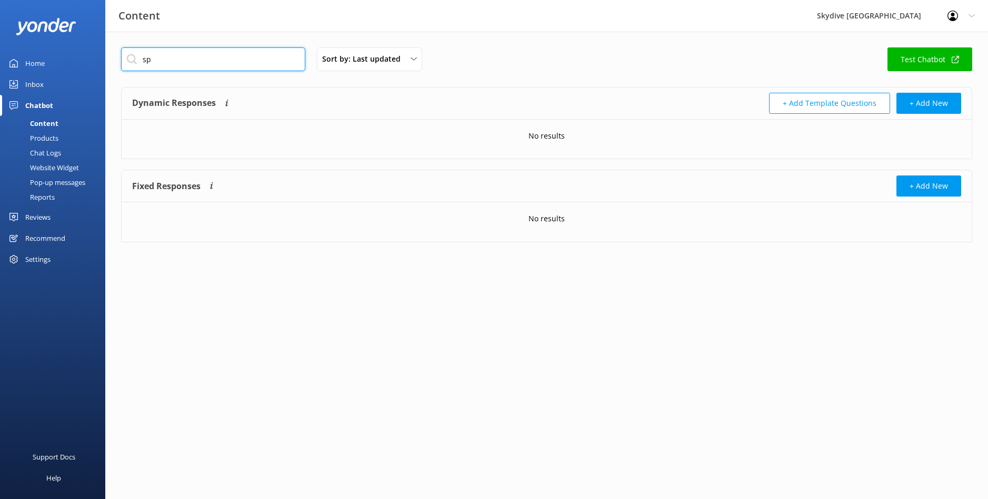
type input "s"
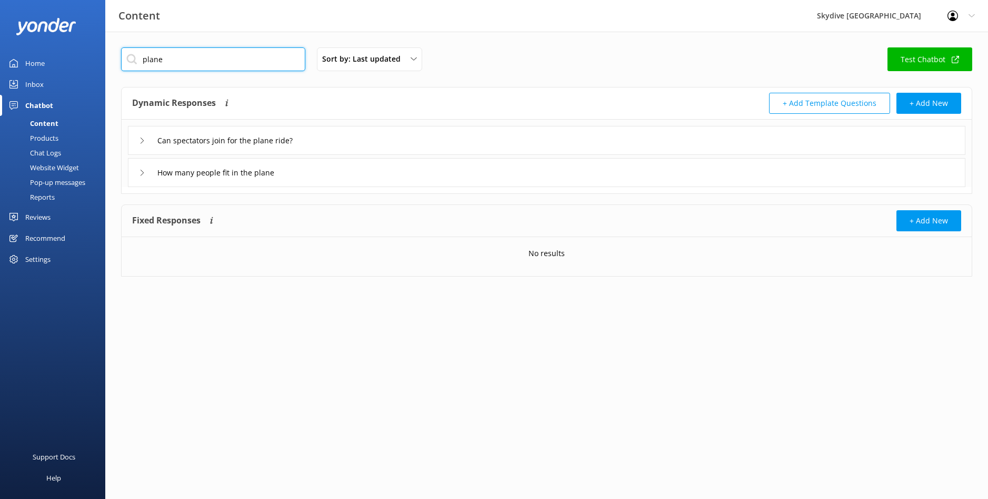
type input "plane"
click at [140, 173] on icon at bounding box center [142, 173] width 6 height 6
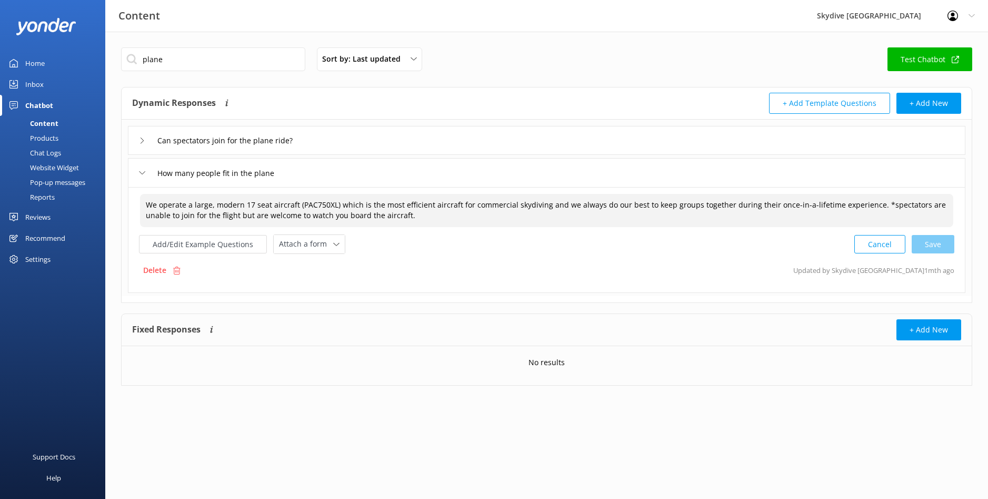
click at [867, 206] on textarea "We operate a large, modern 17 seat aircraft (PAC750XL) which is the most effici…" at bounding box center [546, 210] width 813 height 33
drag, startPoint x: 240, startPoint y: 214, endPoint x: 234, endPoint y: 216, distance: 6.7
click at [234, 216] on textarea "We operate a large, modern 17 seat aircraft (PAC750XL) which is the most effici…" at bounding box center [546, 210] width 813 height 33
click at [425, 216] on textarea "We operate a large, modern 17 seat aircraft (PAC750XL) which is the most effici…" at bounding box center [546, 210] width 813 height 33
click at [946, 248] on div "Cancel Save" at bounding box center [904, 243] width 100 height 19
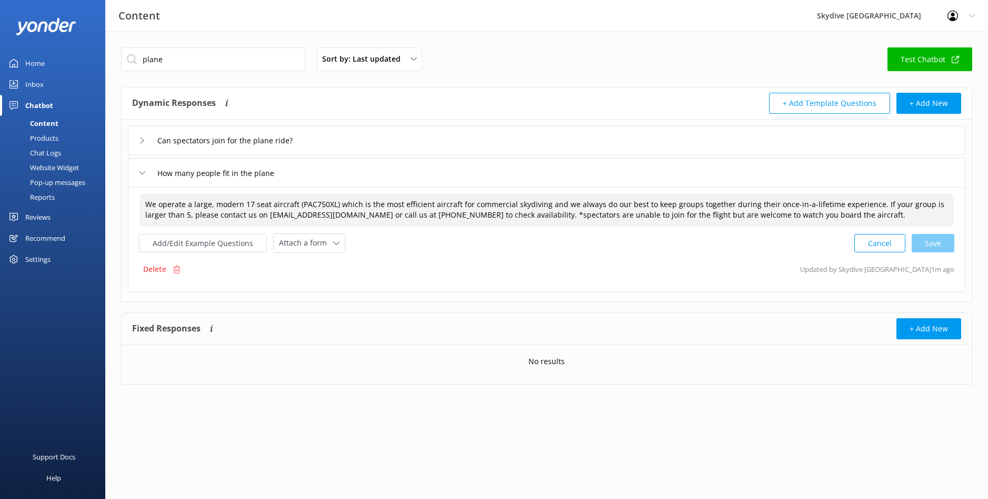
click at [528, 217] on textarea "We operate a large, modern 17 seat aircraft (PAC750XL) which is the most effici…" at bounding box center [547, 209] width 814 height 33
click at [539, 247] on div "Add/Edit Example Questions Attach a form Leave contact details Check availabili…" at bounding box center [547, 242] width 816 height 19
drag, startPoint x: 242, startPoint y: 215, endPoint x: 233, endPoint y: 217, distance: 8.8
click at [233, 217] on textarea "We operate a large, modern 17 seat aircraft (PAC750XL) which is the most effici…" at bounding box center [547, 209] width 814 height 33
click at [235, 212] on textarea "We operate a large, modern 17 seat aircraft (PAC750XL) which is the most effici…" at bounding box center [547, 209] width 814 height 33
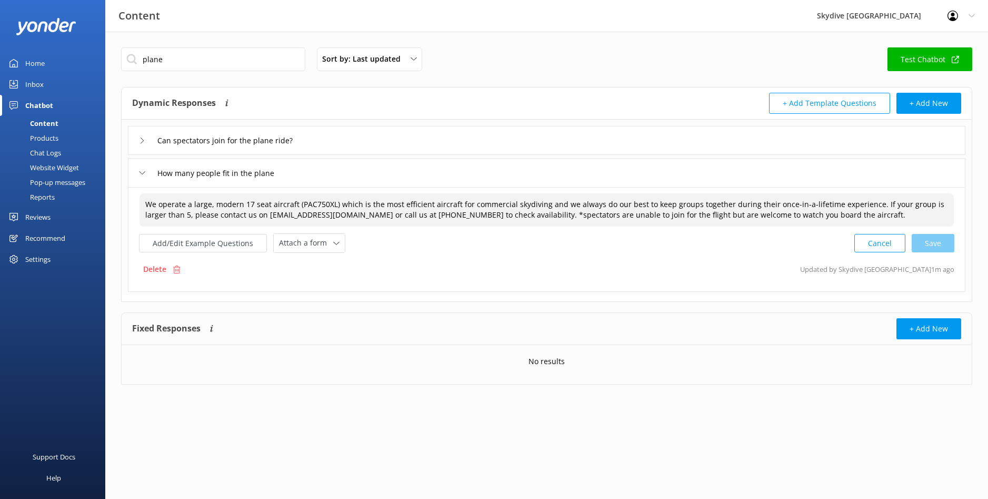
drag, startPoint x: 241, startPoint y: 213, endPoint x: 234, endPoint y: 215, distance: 6.5
click at [234, 215] on textarea "We operate a large, modern 17 seat aircraft (PAC750XL) which is the most effici…" at bounding box center [547, 209] width 814 height 33
click at [430, 245] on div "Add/Edit Example Questions Attach a form Leave contact details Check availabili…" at bounding box center [547, 242] width 816 height 19
click at [943, 245] on div "Cancel Save" at bounding box center [904, 242] width 100 height 19
type textarea "We operate a large, modern 17 seat aircraft (PAC750XL) which is the most effici…"
